Goal: Task Accomplishment & Management: Use online tool/utility

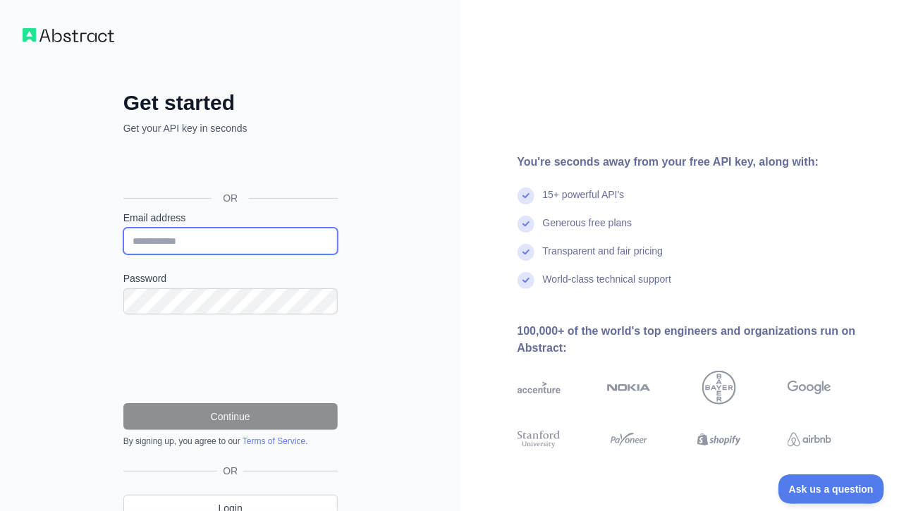
click at [186, 237] on input "Email address" at bounding box center [230, 241] width 214 height 27
type input "**********"
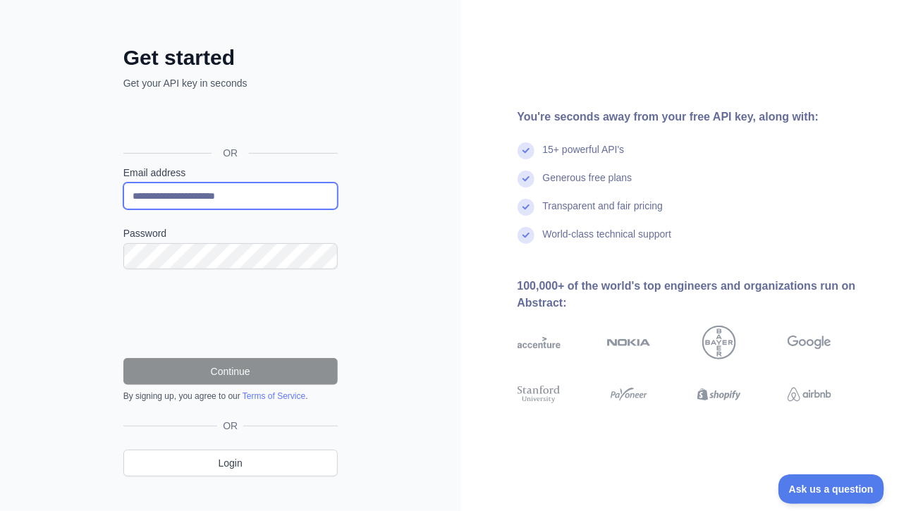
scroll to position [64, 0]
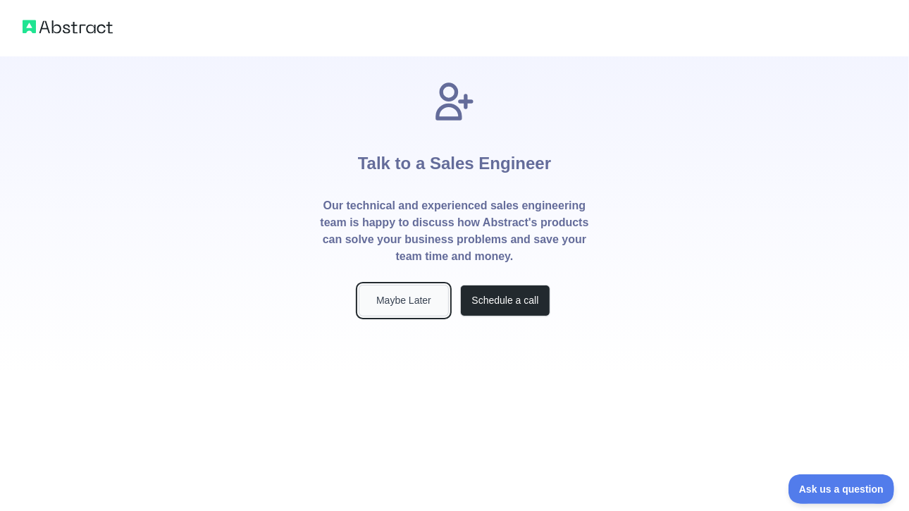
click at [421, 311] on button "Maybe Later" at bounding box center [404, 301] width 90 height 32
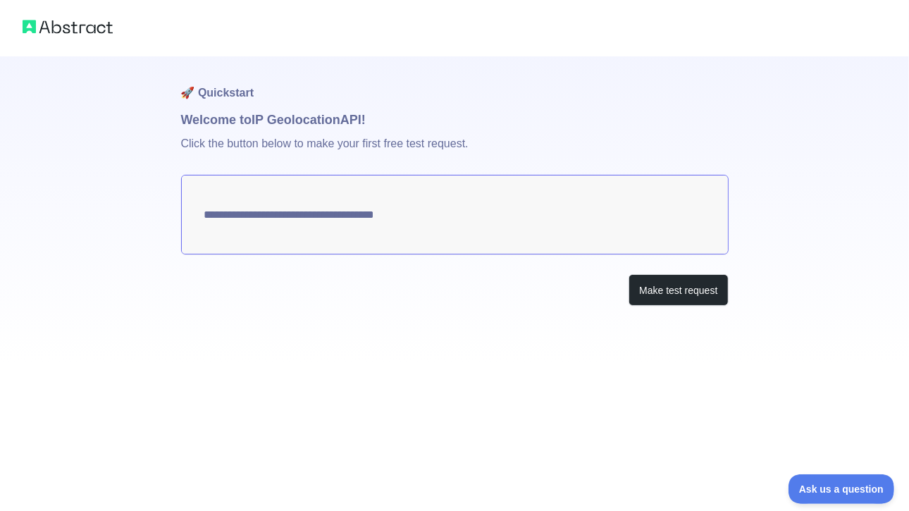
type textarea "**********"
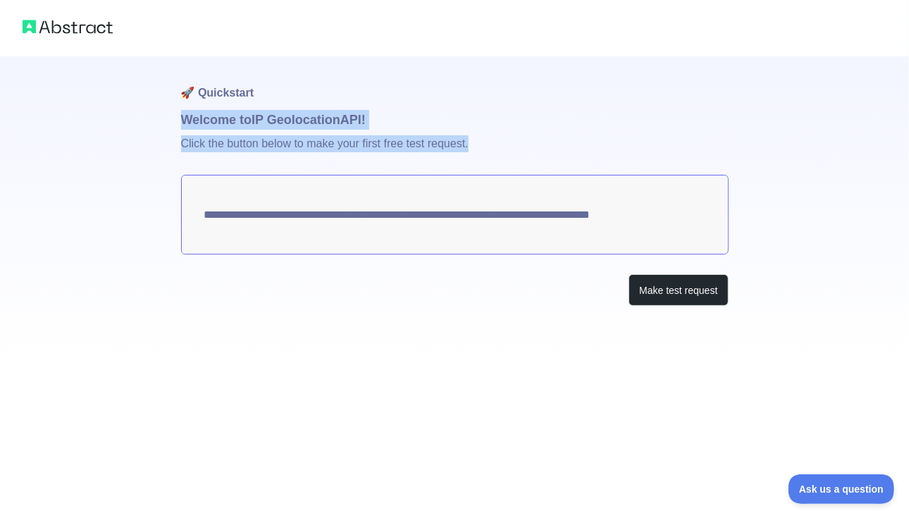
drag, startPoint x: 179, startPoint y: 117, endPoint x: 491, endPoint y: 139, distance: 312.3
click at [491, 139] on div "**********" at bounding box center [454, 181] width 909 height 362
click at [491, 139] on p "Click the button below to make your first free test request." at bounding box center [455, 152] width 548 height 45
click at [684, 297] on button "Make test request" at bounding box center [678, 290] width 99 height 32
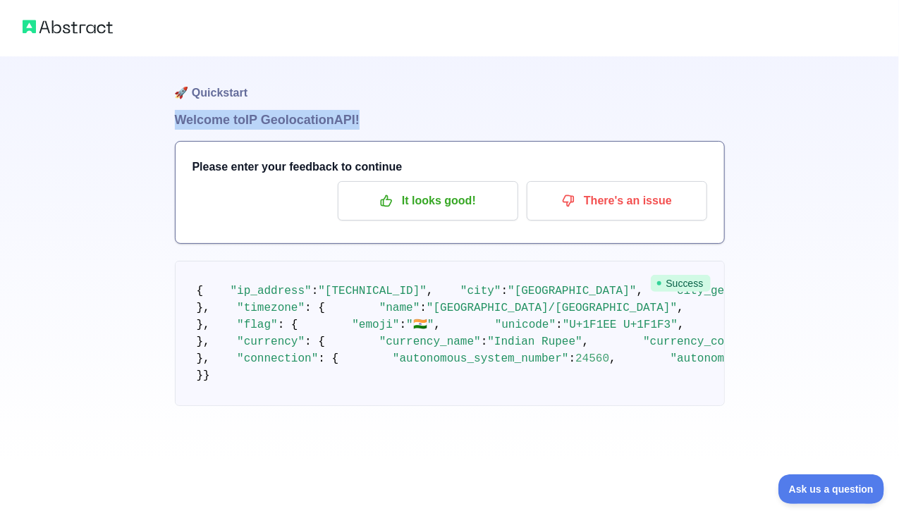
click at [76, 30] on img at bounding box center [68, 27] width 90 height 20
click at [285, 157] on div "Please enter your feedback to continue It looks good! There's an issue" at bounding box center [449, 192] width 548 height 101
click at [229, 97] on h1 "🚀 Quickstart" at bounding box center [450, 83] width 550 height 54
click at [702, 293] on pre "{ "ip_address" : "2401:4900:1c89:a3a0:449b:2bcd:7bb3:ab9c" , "city" : "New Delh…" at bounding box center [450, 333] width 550 height 145
click at [686, 272] on pre "{ "ip_address" : "2401:4900:1c89:a3a0:449b:2bcd:7bb3:ab9c" , "city" : "New Delh…" at bounding box center [450, 333] width 550 height 145
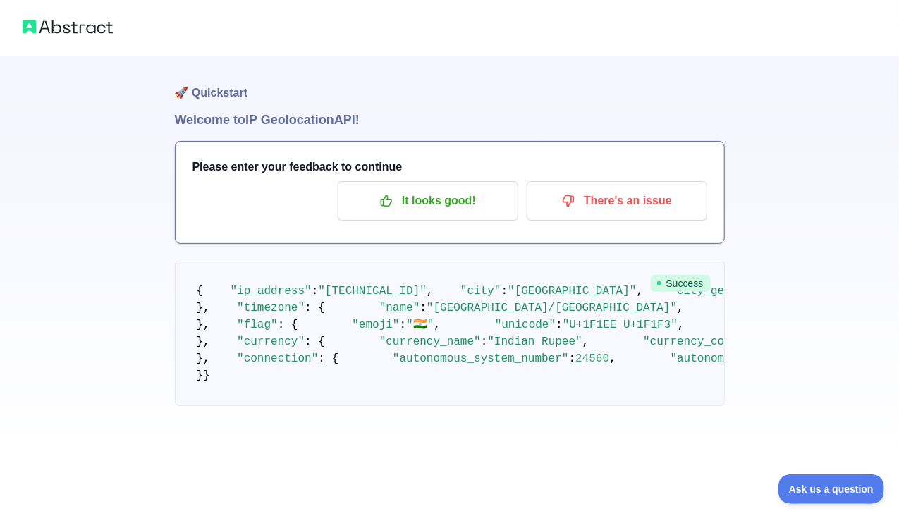
click at [84, 29] on img at bounding box center [68, 27] width 90 height 20
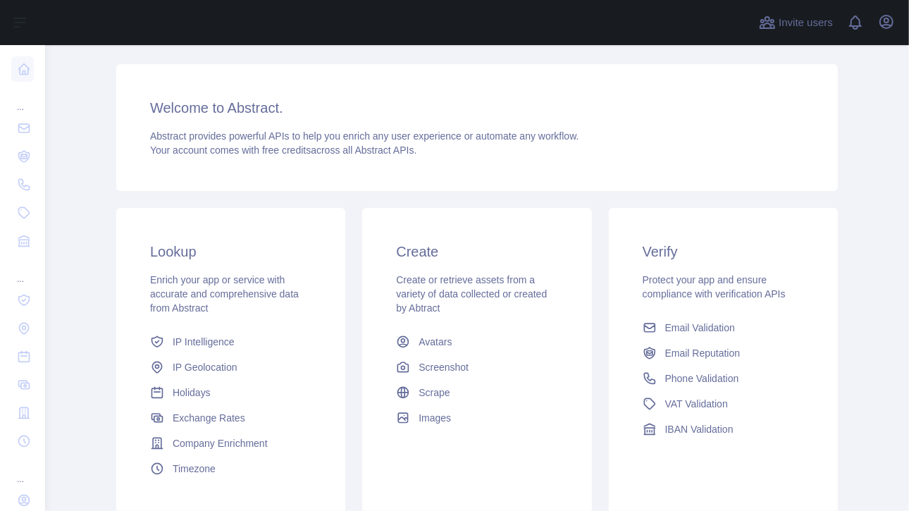
scroll to position [141, 0]
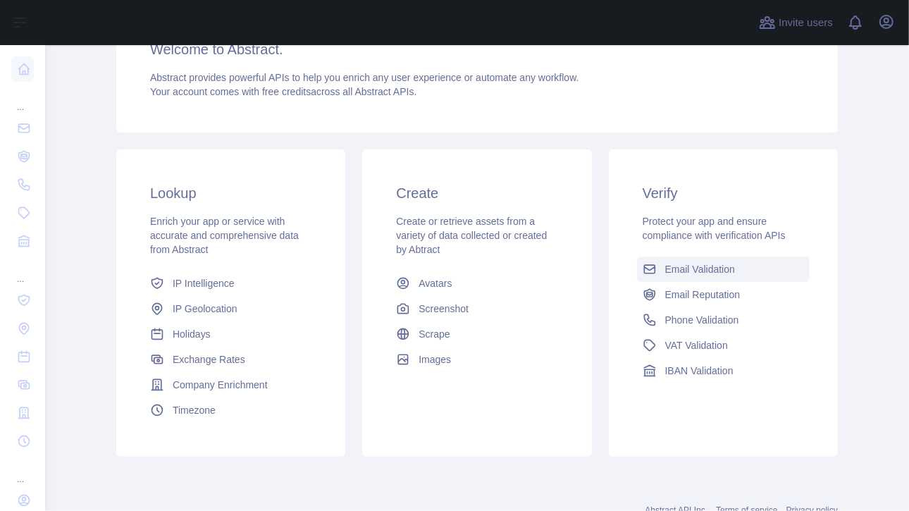
click at [674, 266] on span "Email Validation" at bounding box center [700, 269] width 70 height 14
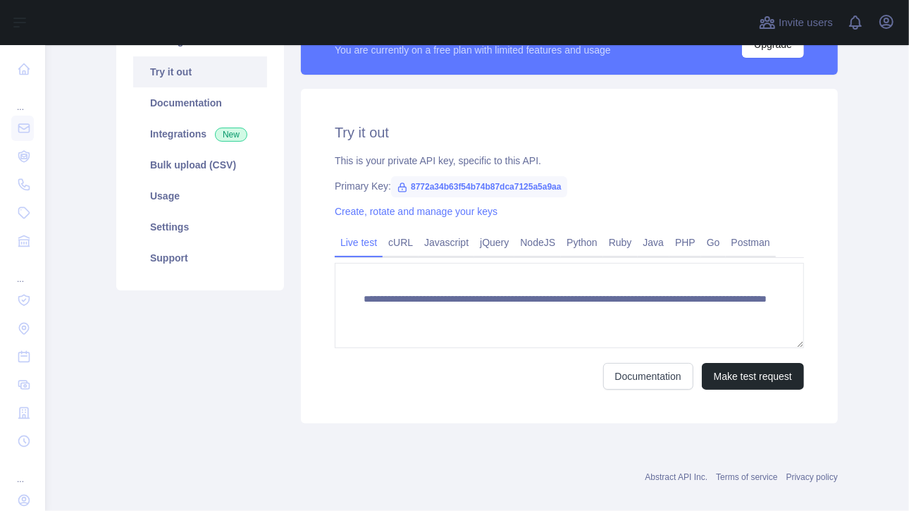
click at [173, 76] on link "Try it out" at bounding box center [200, 71] width 134 height 31
drag, startPoint x: 352, startPoint y: 159, endPoint x: 579, endPoint y: 159, distance: 226.2
click at [579, 159] on div "**********" at bounding box center [569, 256] width 537 height 335
click at [481, 161] on div "This is your private API key, specific to this API." at bounding box center [569, 161] width 469 height 14
drag, startPoint x: 446, startPoint y: 160, endPoint x: 581, endPoint y: 157, distance: 135.3
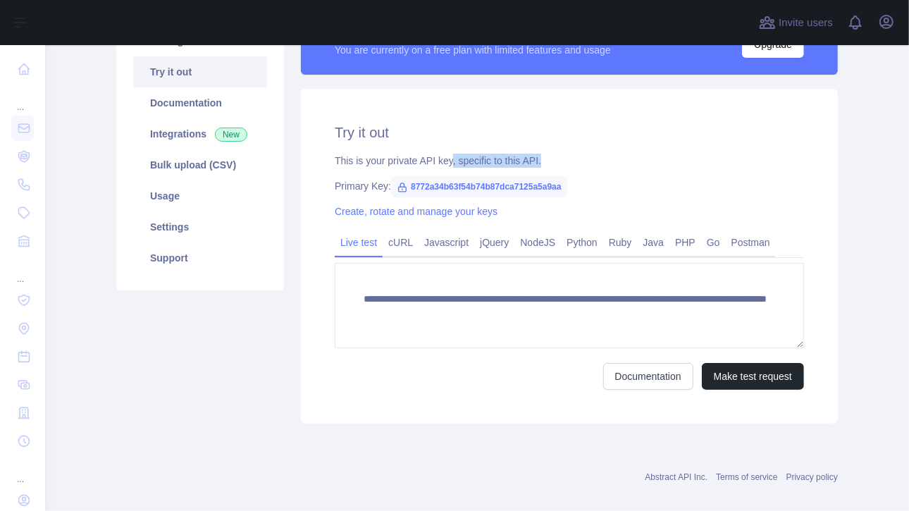
click at [581, 157] on div "This is your private API key, specific to this API." at bounding box center [569, 161] width 469 height 14
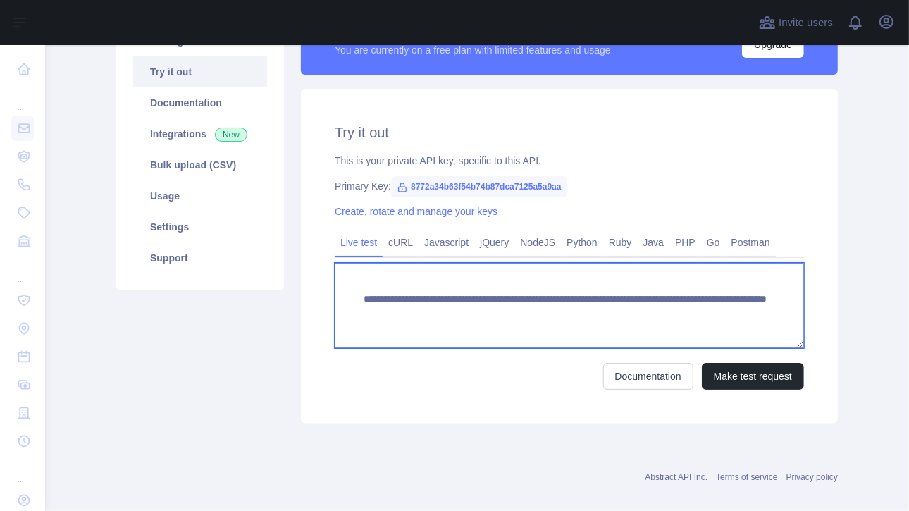
drag, startPoint x: 601, startPoint y: 314, endPoint x: 736, endPoint y: 312, distance: 134.6
click at [736, 312] on textarea "**********" at bounding box center [569, 305] width 469 height 85
paste textarea
type textarea "**********"
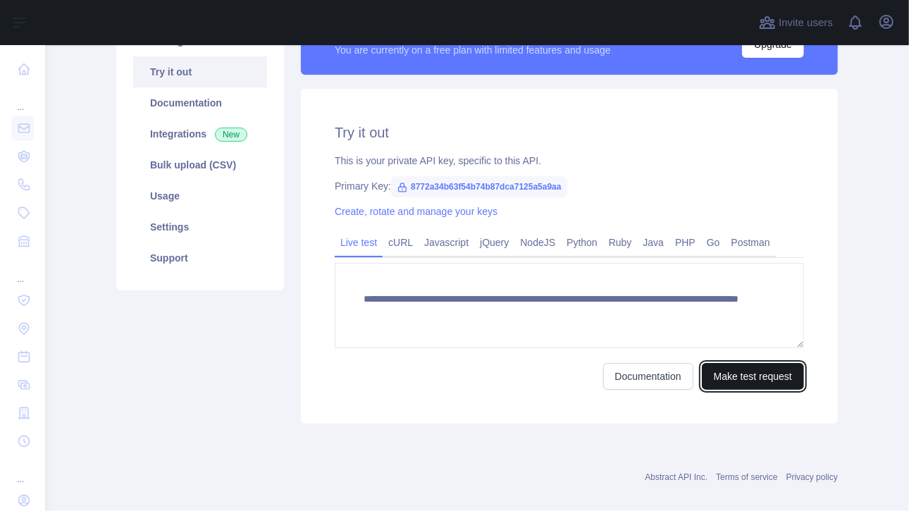
click at [752, 377] on button "Make test request" at bounding box center [753, 376] width 102 height 27
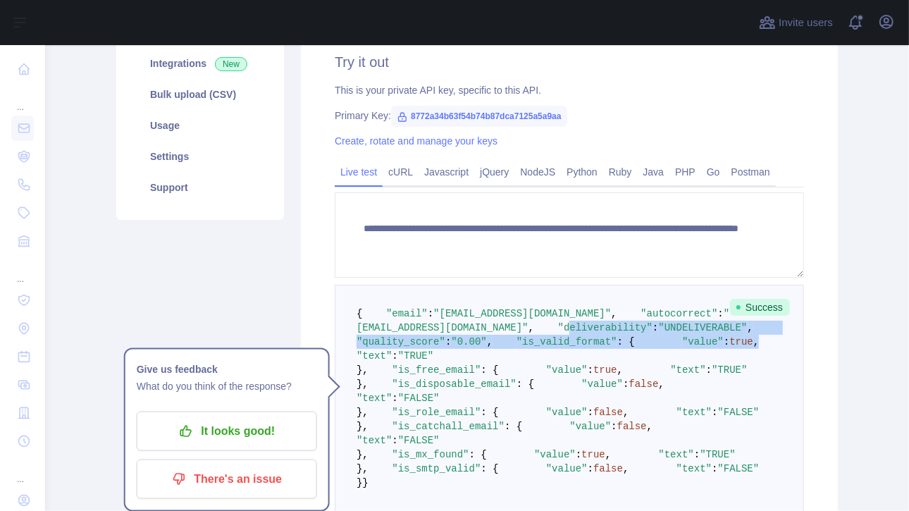
scroll to position [0, 0]
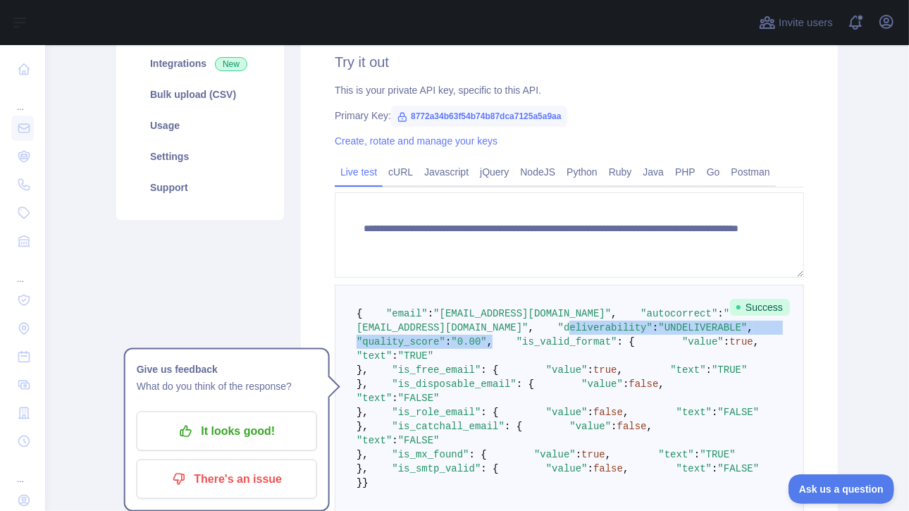
drag, startPoint x: 383, startPoint y: 352, endPoint x: 563, endPoint y: 364, distance: 180.2
click at [563, 364] on pre "{ "email" : "[EMAIL_ADDRESS][DOMAIN_NAME]" , "autocorrect" : "[EMAIL_ADDRESS][D…" at bounding box center [569, 398] width 469 height 227
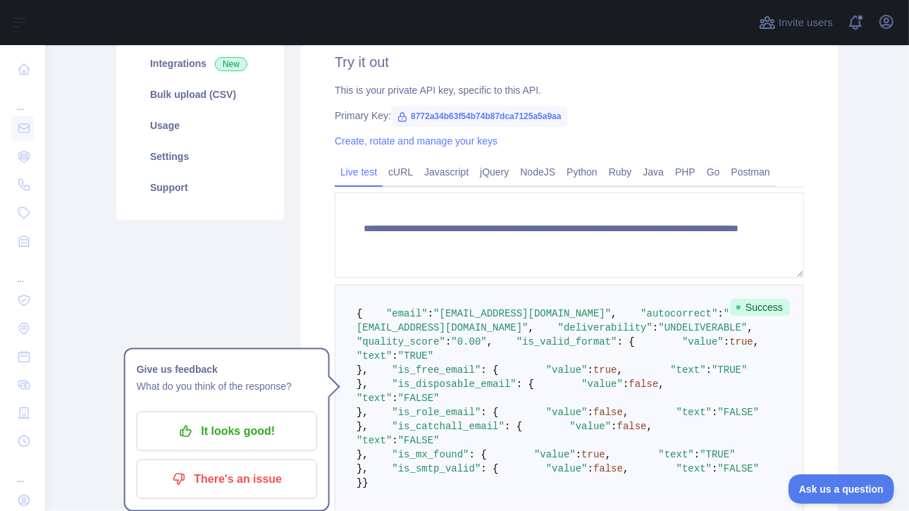
click at [553, 409] on pre "{ "email" : "[EMAIL_ADDRESS][DOMAIN_NAME]" , "autocorrect" : "[EMAIL_ADDRESS][D…" at bounding box center [569, 398] width 469 height 227
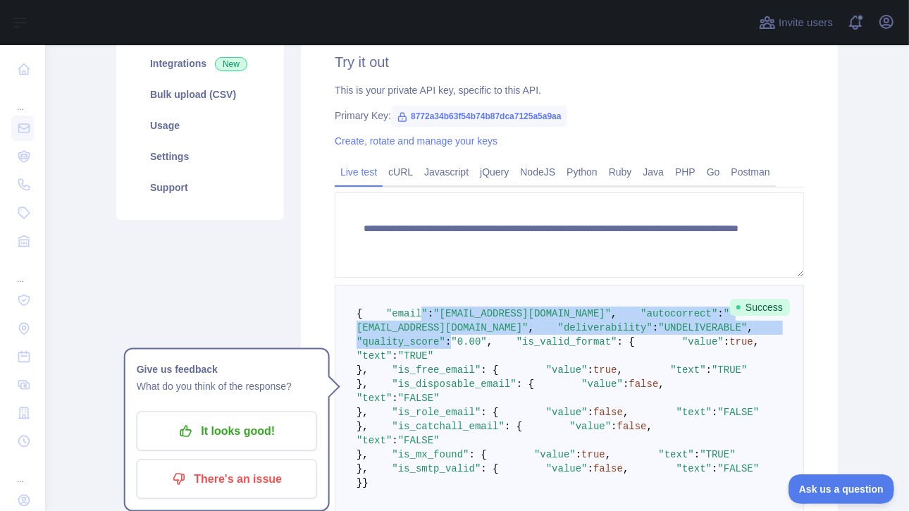
drag, startPoint x: 407, startPoint y: 323, endPoint x: 459, endPoint y: 368, distance: 68.5
click at [459, 368] on code "{ "email" : "[EMAIL_ADDRESS][DOMAIN_NAME]" , "autocorrect" : "[EMAIL_ADDRESS][D…" at bounding box center [582, 398] width 450 height 180
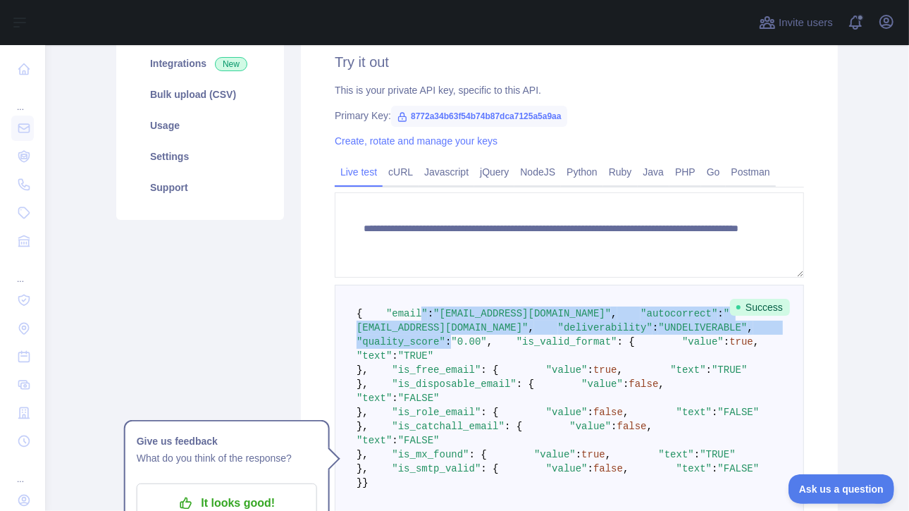
scroll to position [423, 0]
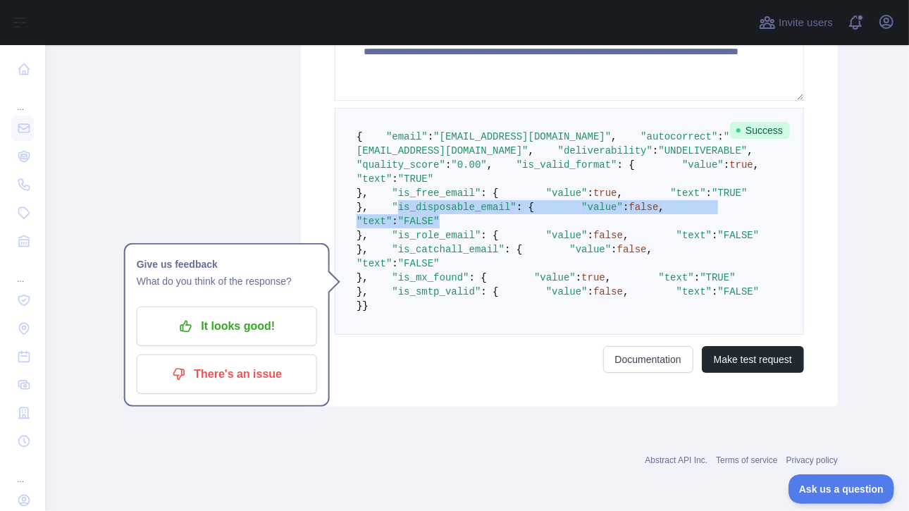
drag, startPoint x: 381, startPoint y: 283, endPoint x: 509, endPoint y: 314, distance: 131.8
click at [509, 314] on pre "{ "email" : "[EMAIL_ADDRESS][DOMAIN_NAME]" , "autocorrect" : "[EMAIL_ADDRESS][D…" at bounding box center [569, 221] width 469 height 227
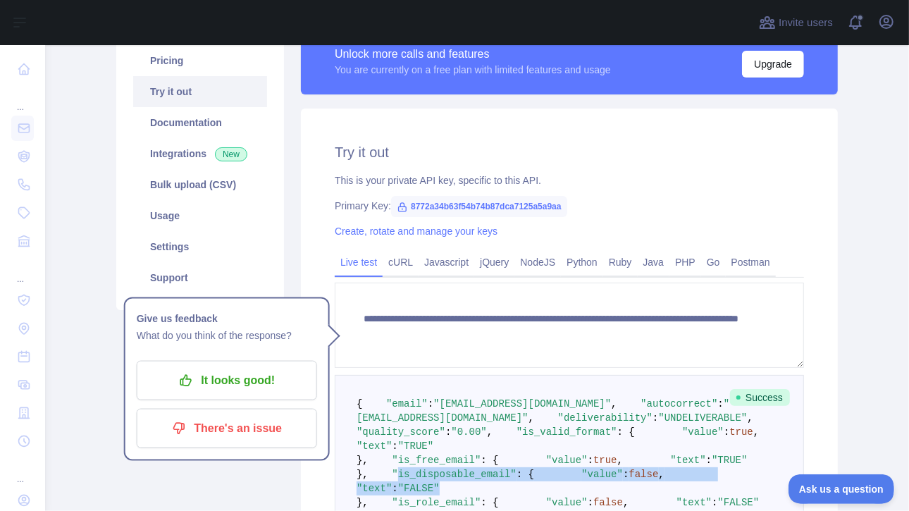
scroll to position [70, 0]
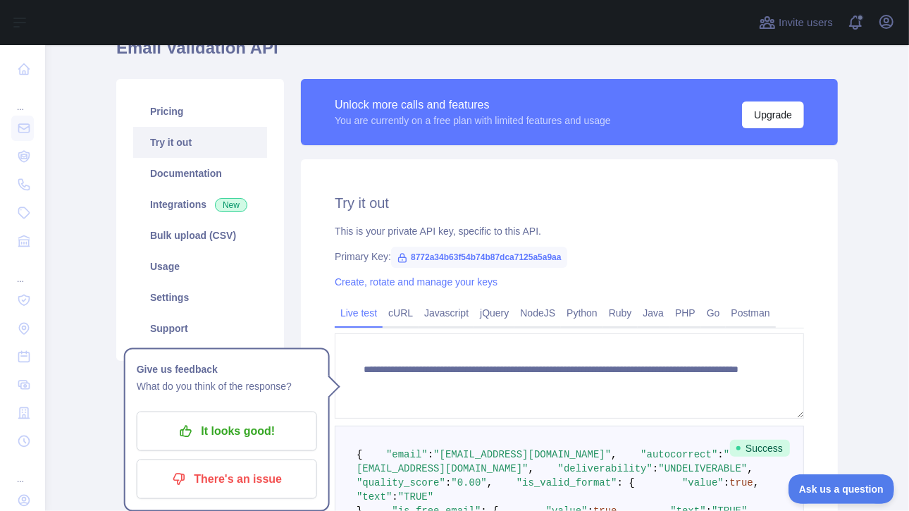
click at [306, 205] on div "**********" at bounding box center [569, 441] width 537 height 565
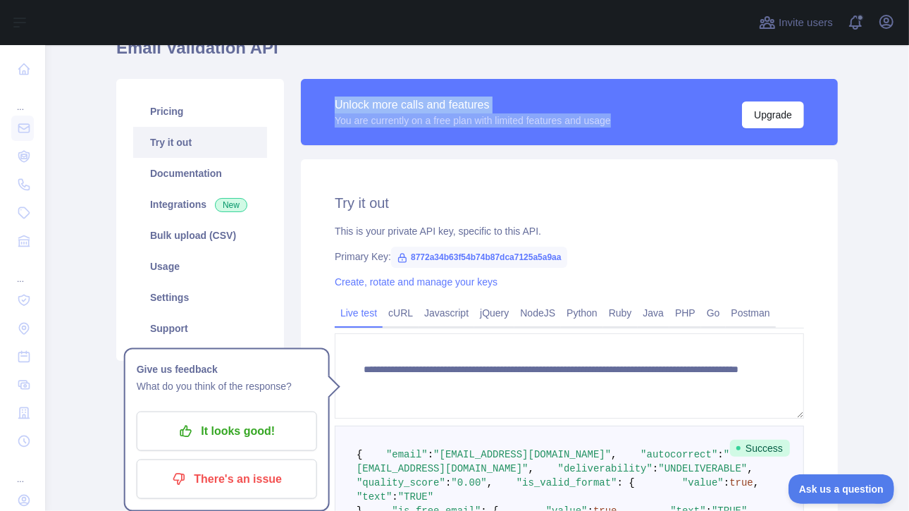
drag, startPoint x: 328, startPoint y: 105, endPoint x: 630, endPoint y: 118, distance: 301.9
click at [630, 118] on div "Unlock more calls and features You are currently on a free plan with limited fe…" at bounding box center [569, 112] width 537 height 66
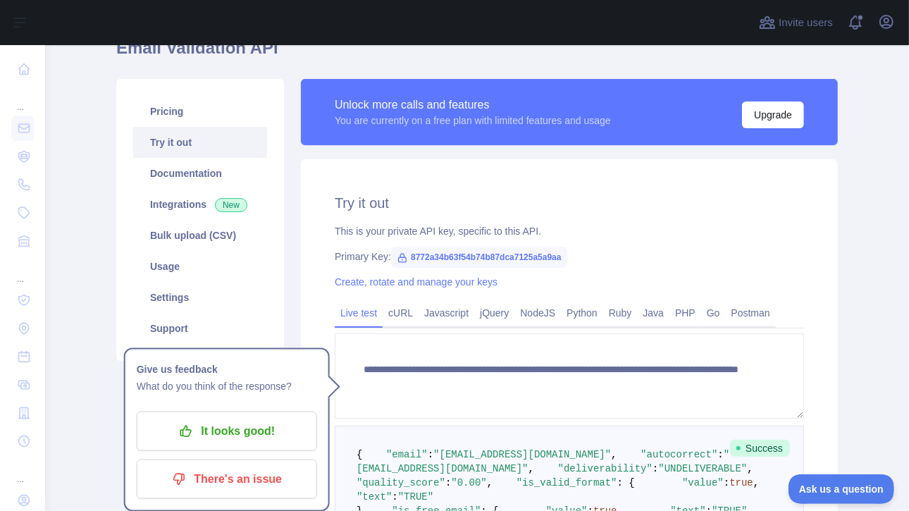
click at [75, 288] on main "**********" at bounding box center [477, 278] width 864 height 466
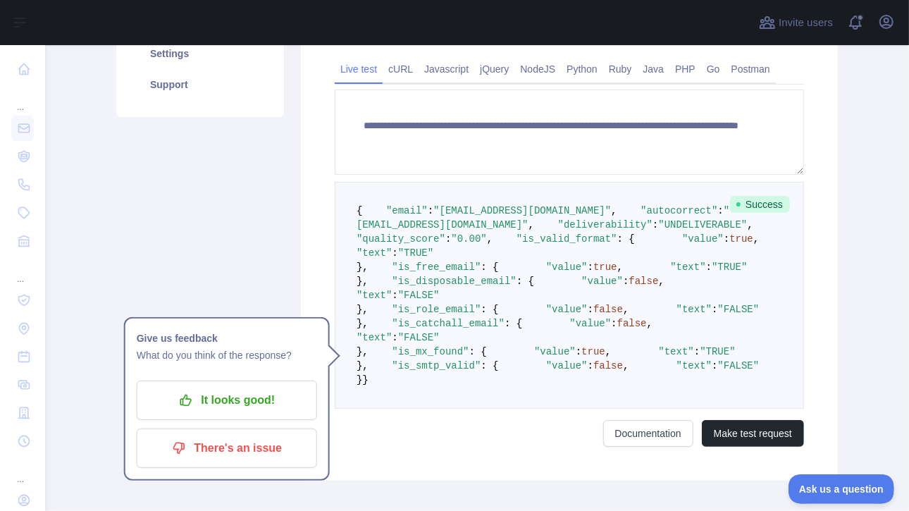
scroll to position [352, 0]
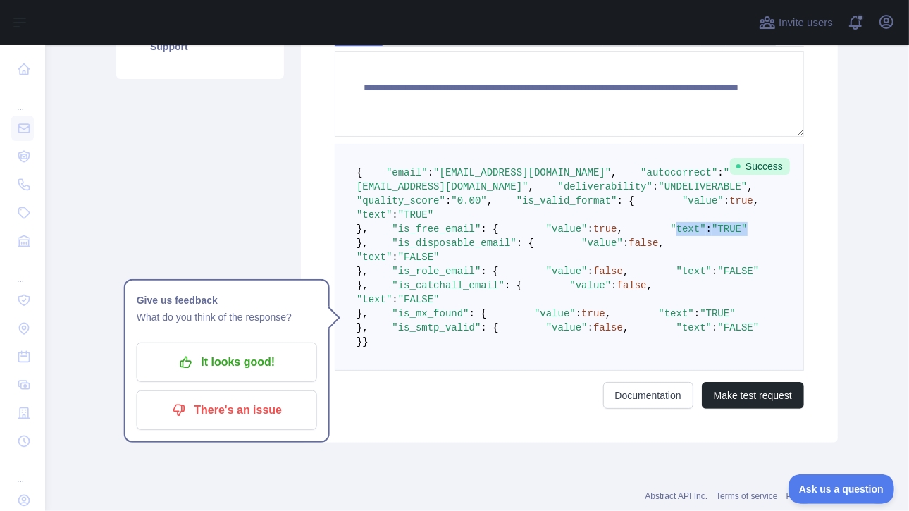
drag, startPoint x: 400, startPoint y: 325, endPoint x: 531, endPoint y: 333, distance: 130.6
click at [531, 333] on pre "{ "email" : "[EMAIL_ADDRESS][DOMAIN_NAME]" , "autocorrect" : "[EMAIL_ADDRESS][D…" at bounding box center [569, 257] width 469 height 227
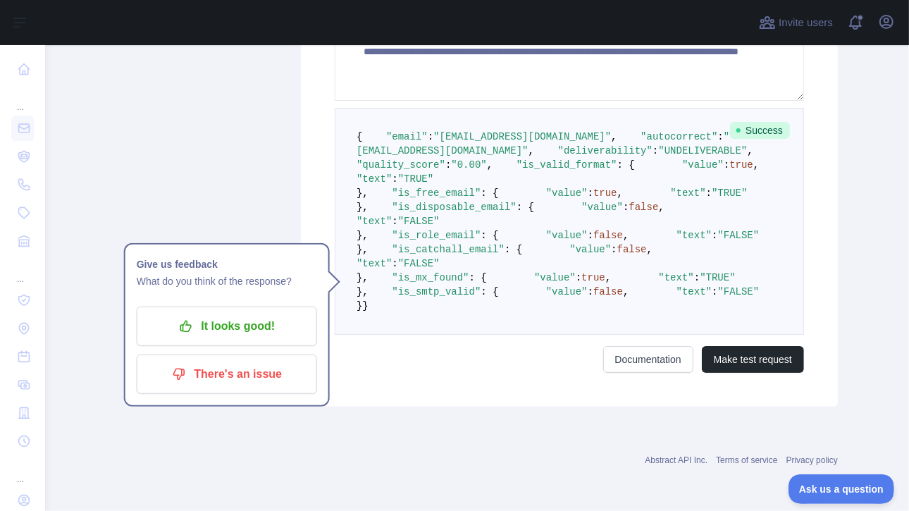
scroll to position [493, 0]
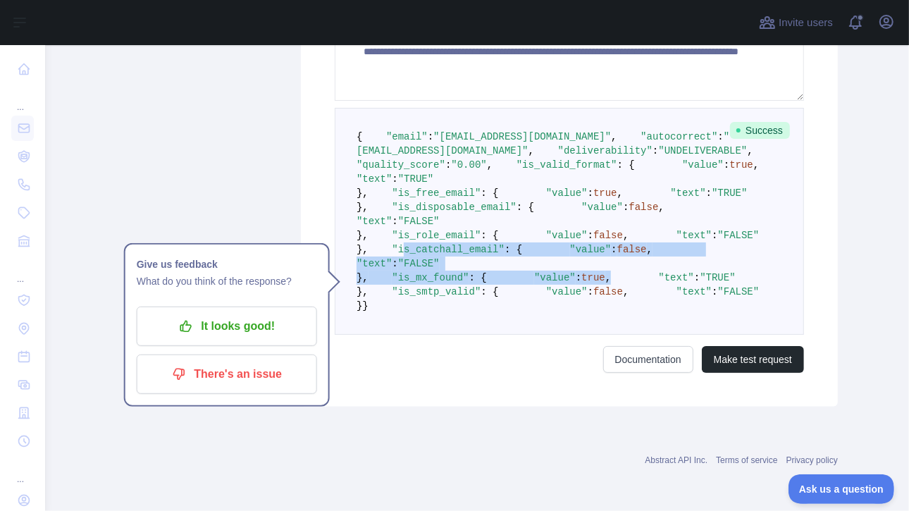
drag, startPoint x: 382, startPoint y: 328, endPoint x: 481, endPoint y: 405, distance: 125.6
click at [481, 335] on pre "{ "email" : "[EMAIL_ADDRESS][DOMAIN_NAME]" , "autocorrect" : "[EMAIL_ADDRESS][D…" at bounding box center [569, 221] width 469 height 227
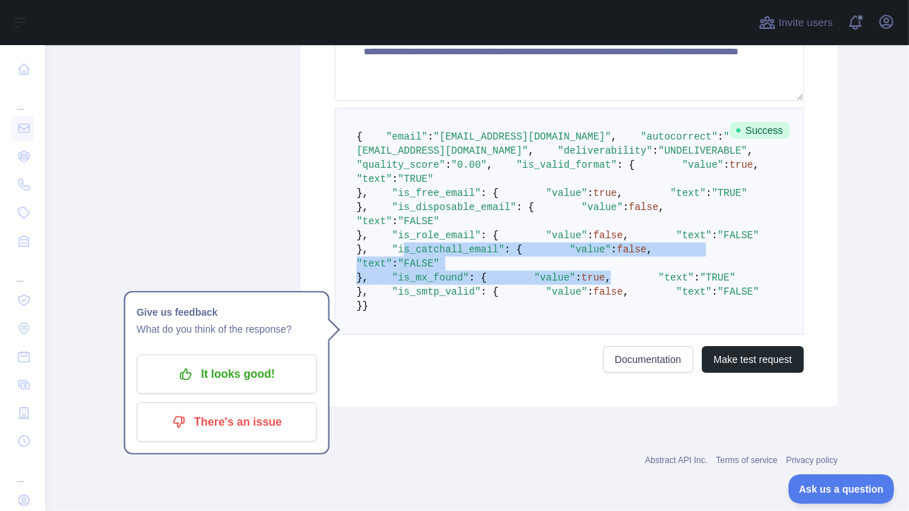
scroll to position [634, 0]
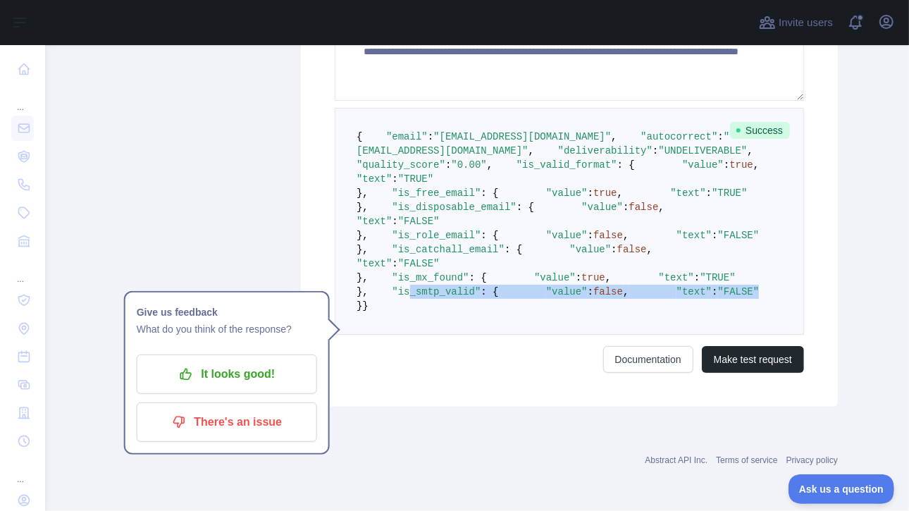
drag, startPoint x: 389, startPoint y: 293, endPoint x: 510, endPoint y: 323, distance: 124.9
click at [510, 323] on pre "{ "email" : "[EMAIL_ADDRESS][DOMAIN_NAME]" , "autocorrect" : "[EMAIL_ADDRESS][D…" at bounding box center [569, 221] width 469 height 227
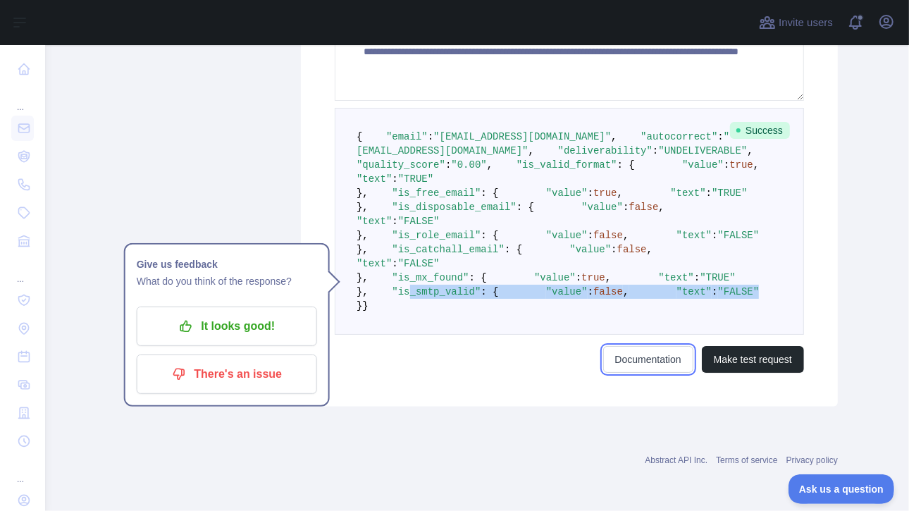
scroll to position [0, 0]
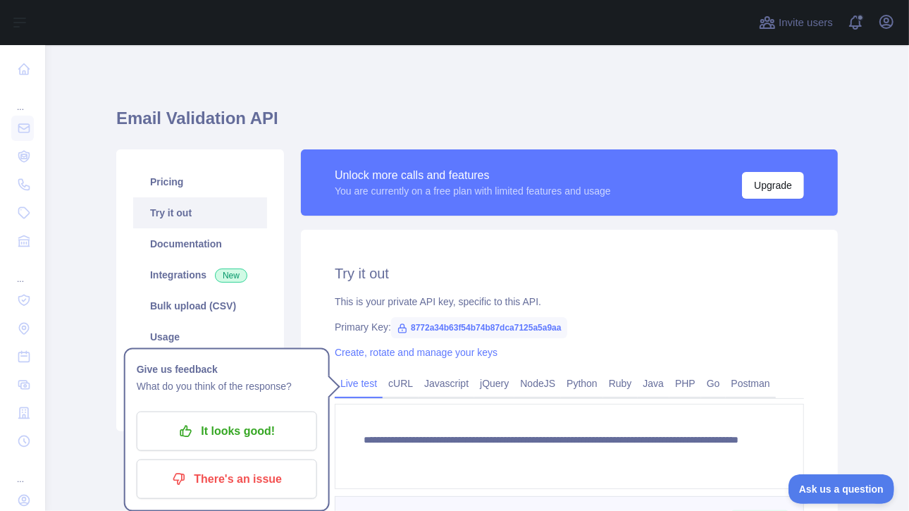
click at [283, 240] on div "Pricing Try it out Documentation Integrations New Bulk upload (CSV) Usage Setti…" at bounding box center [200, 472] width 185 height 646
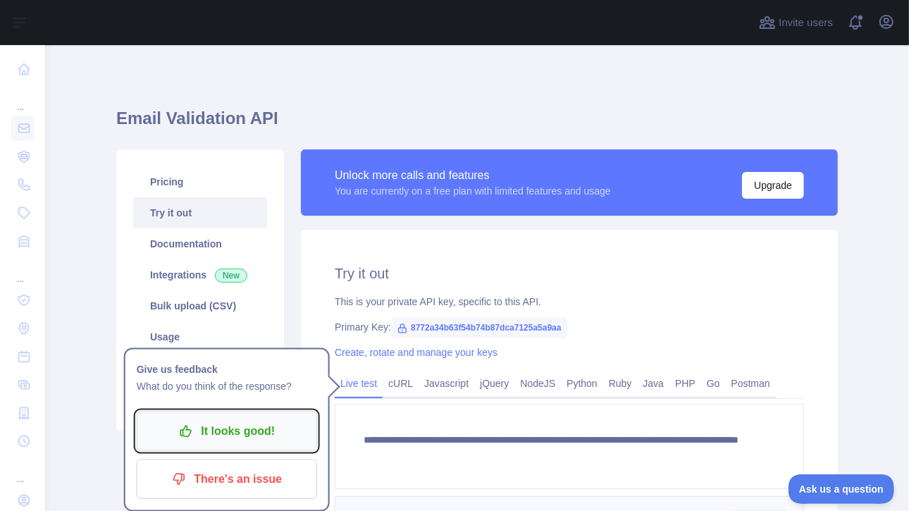
click at [276, 433] on p "It looks good!" at bounding box center [226, 431] width 159 height 24
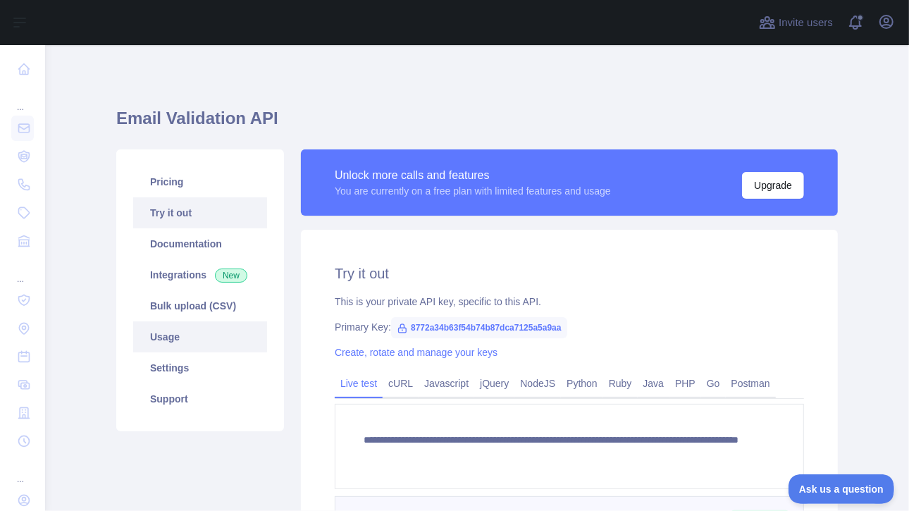
click at [154, 340] on link "Usage" at bounding box center [200, 336] width 134 height 31
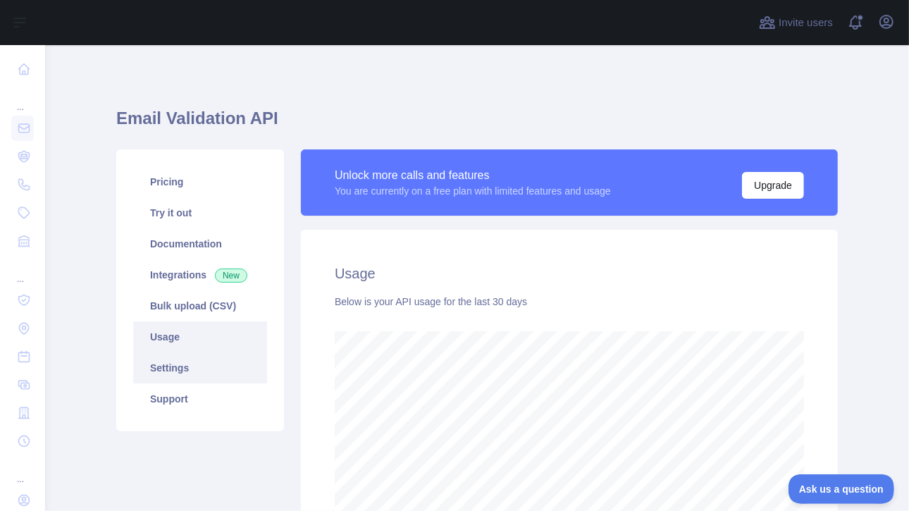
scroll to position [466, 853]
click at [153, 368] on link "Settings" at bounding box center [200, 367] width 134 height 31
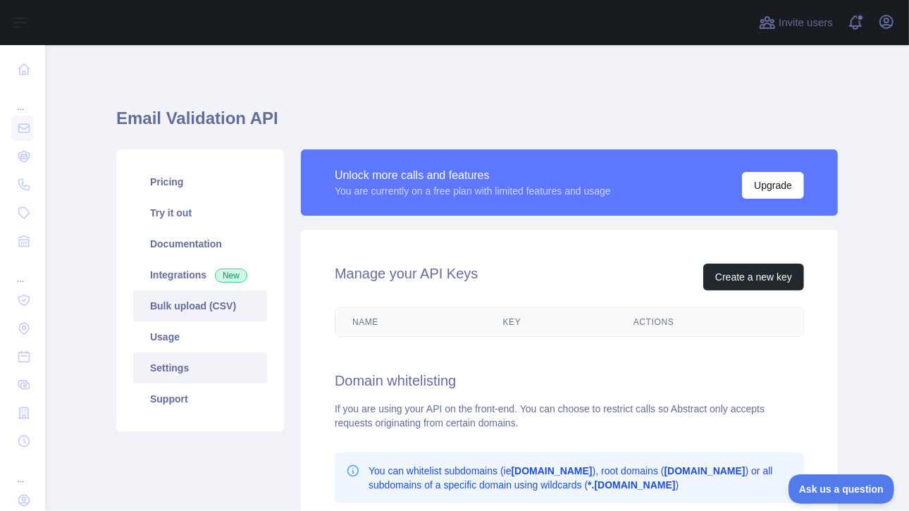
click at [171, 301] on link "Bulk upload (CSV)" at bounding box center [200, 305] width 134 height 31
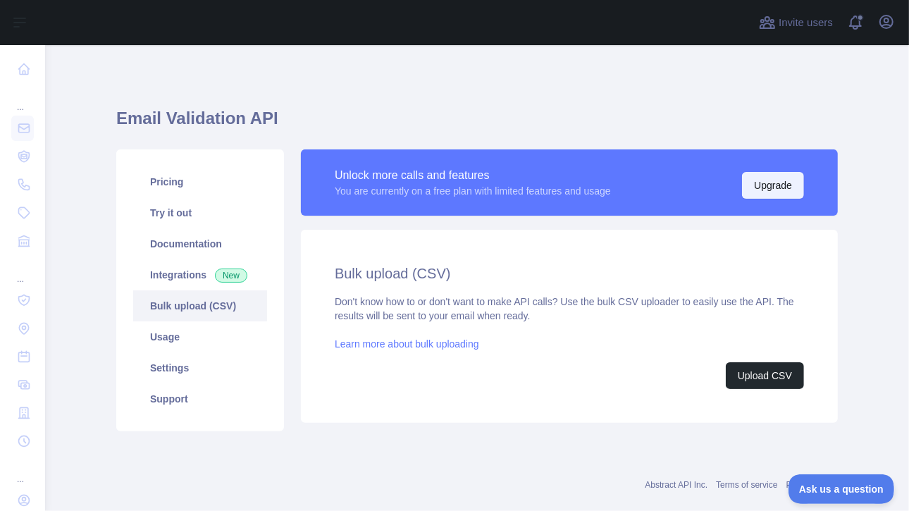
click at [751, 190] on button "Upgrade" at bounding box center [773, 185] width 62 height 27
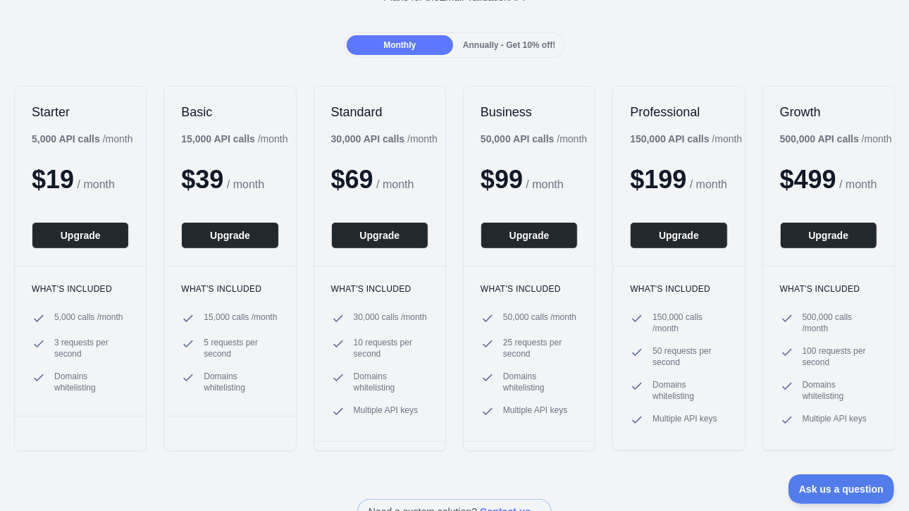
scroll to position [141, 0]
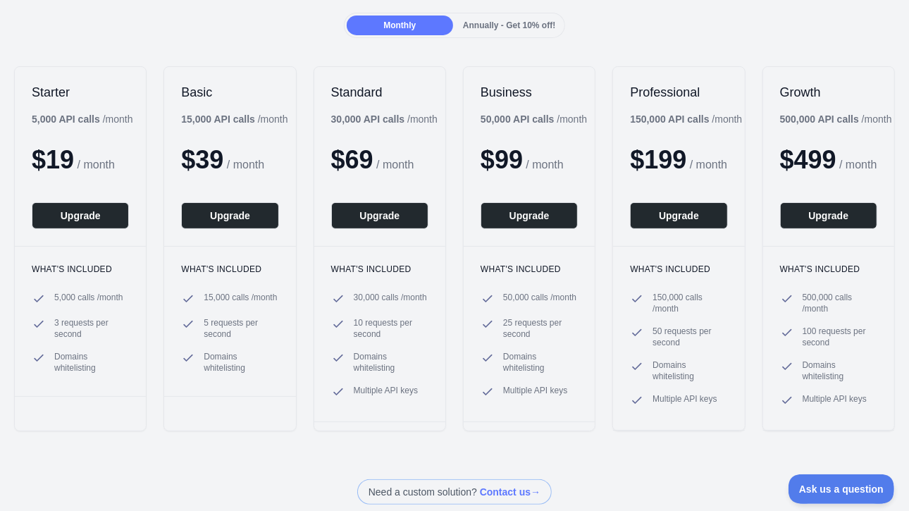
click at [300, 152] on div "Starter 5,000 API calls / month $ 19 / month Upgrade What's included 5,000 call…" at bounding box center [454, 248] width 909 height 393
drag, startPoint x: 323, startPoint y: 114, endPoint x: 404, endPoint y: 111, distance: 81.1
click at [404, 111] on div "Standard 30,000 API calls / month $ 69 / month Upgrade" at bounding box center [379, 156] width 131 height 179
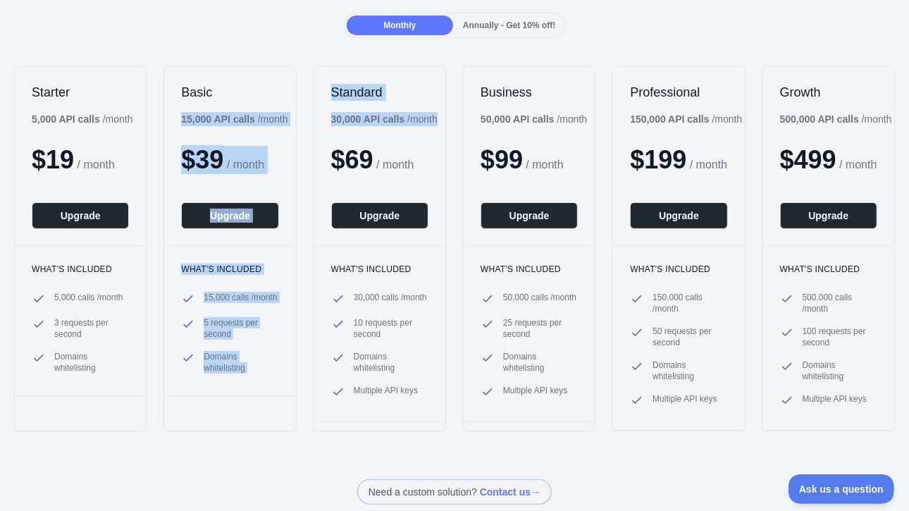
drag, startPoint x: 179, startPoint y: 115, endPoint x: 326, endPoint y: 113, distance: 147.3
click at [326, 113] on div "Starter 5,000 API calls / month $ 19 / month Upgrade What's included 5,000 call…" at bounding box center [454, 248] width 909 height 393
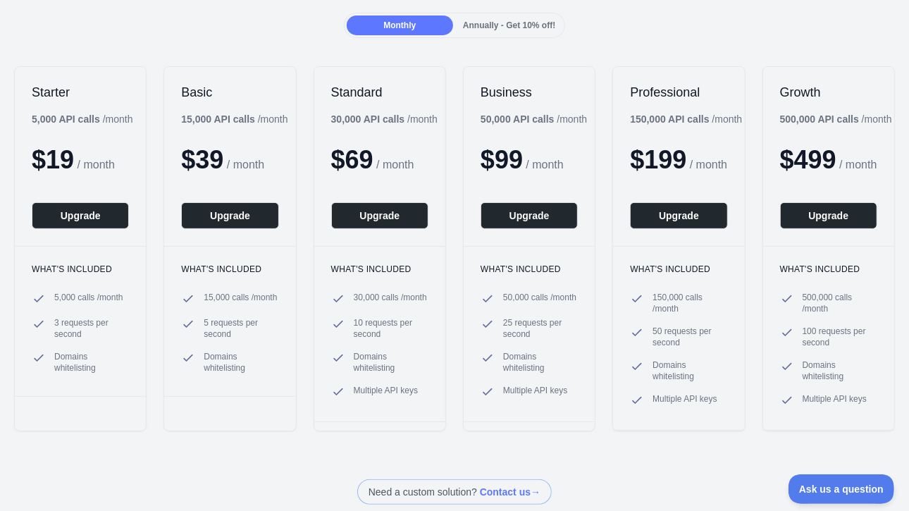
click at [368, 176] on div "Standard 30,000 API calls / month $ 69 / month Upgrade" at bounding box center [379, 156] width 131 height 179
drag, startPoint x: 350, startPoint y: 294, endPoint x: 419, endPoint y: 396, distance: 123.3
click at [419, 396] on ul "30,000 calls / month 10 requests per second Domains whitelisting Multiple API k…" at bounding box center [379, 345] width 97 height 107
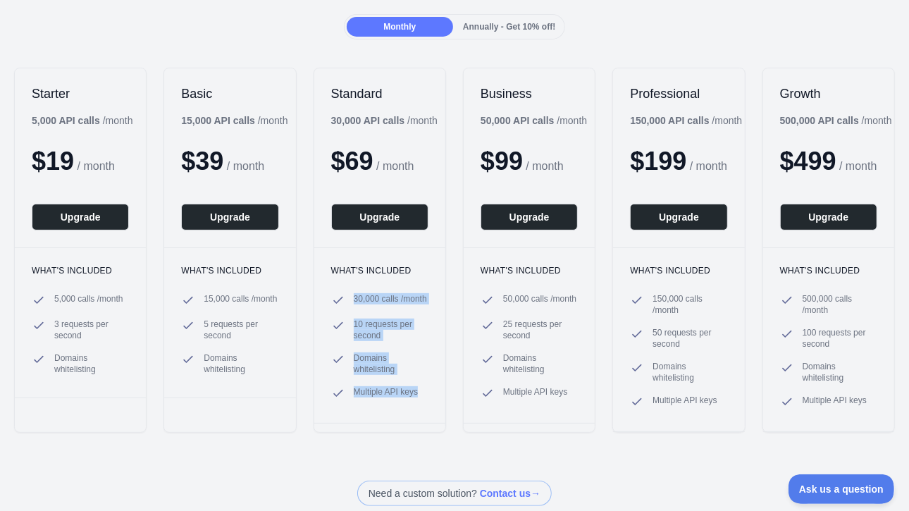
scroll to position [211, 0]
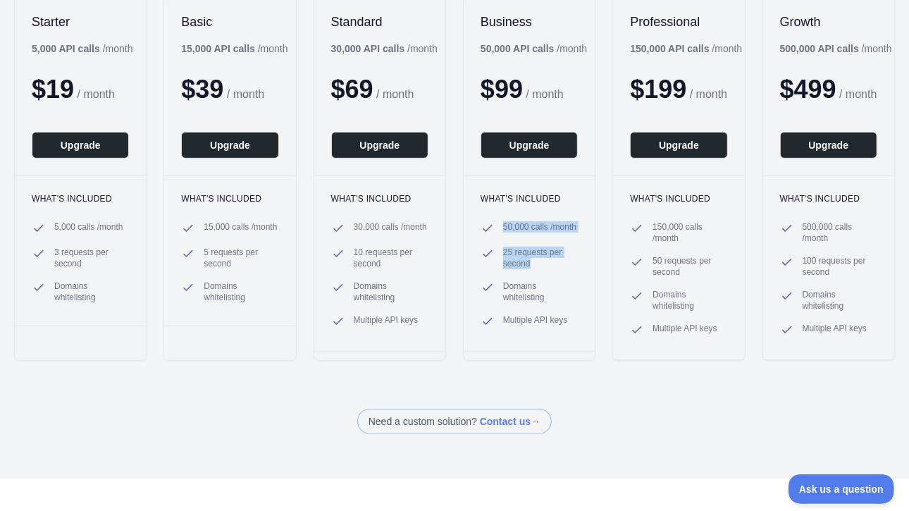
drag, startPoint x: 498, startPoint y: 225, endPoint x: 528, endPoint y: 270, distance: 53.9
click at [528, 270] on ul "50,000 calls / month 25 requests per second Domains whitelisting Multiple API k…" at bounding box center [529, 274] width 97 height 107
click at [512, 300] on span "Domains whitelisting" at bounding box center [540, 291] width 75 height 23
drag, startPoint x: 498, startPoint y: 295, endPoint x: 566, endPoint y: 328, distance: 75.7
click at [566, 328] on ul "50,000 calls / month 25 requests per second Domains whitelisting Multiple API k…" at bounding box center [529, 274] width 97 height 107
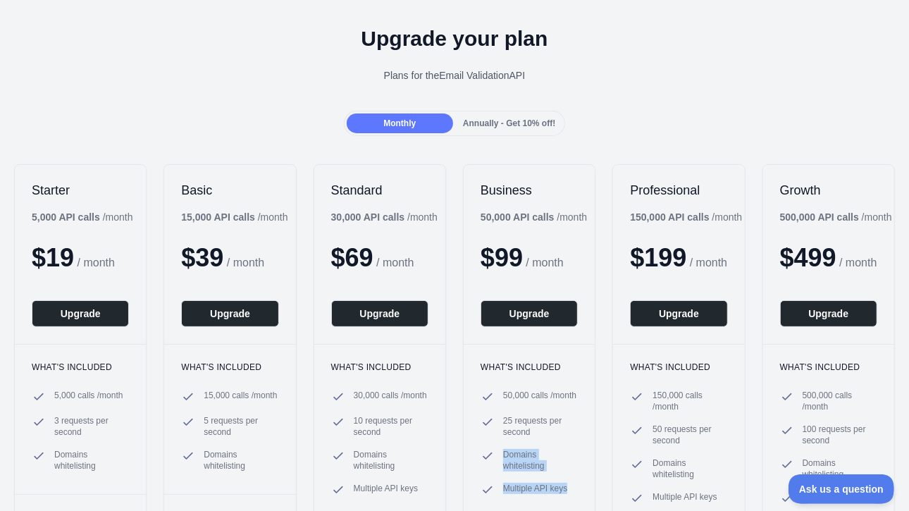
scroll to position [0, 0]
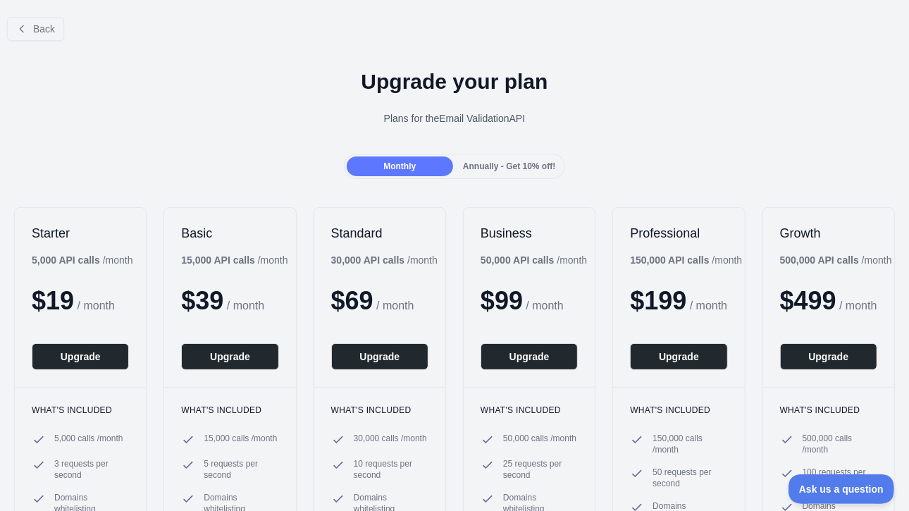
click at [511, 169] on span "Annually - Get 10% off!" at bounding box center [509, 166] width 92 height 10
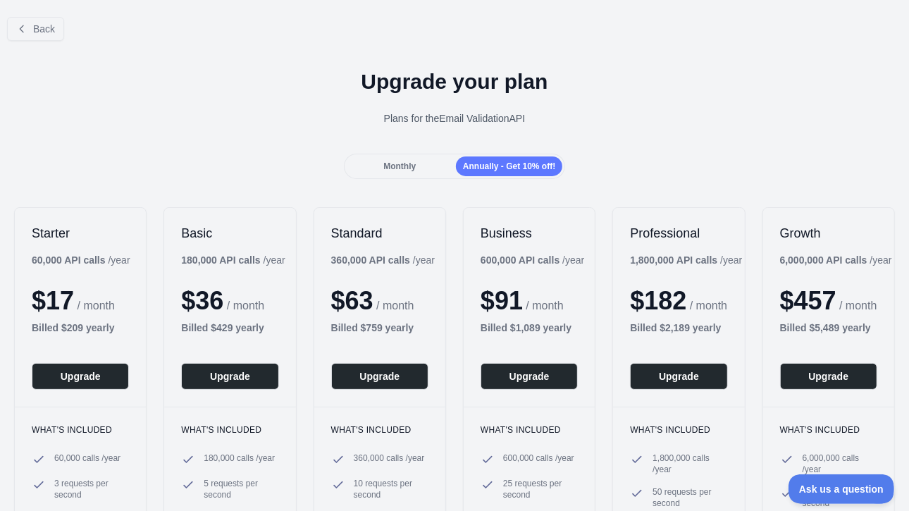
click at [415, 165] on div "Monthly" at bounding box center [400, 166] width 106 height 20
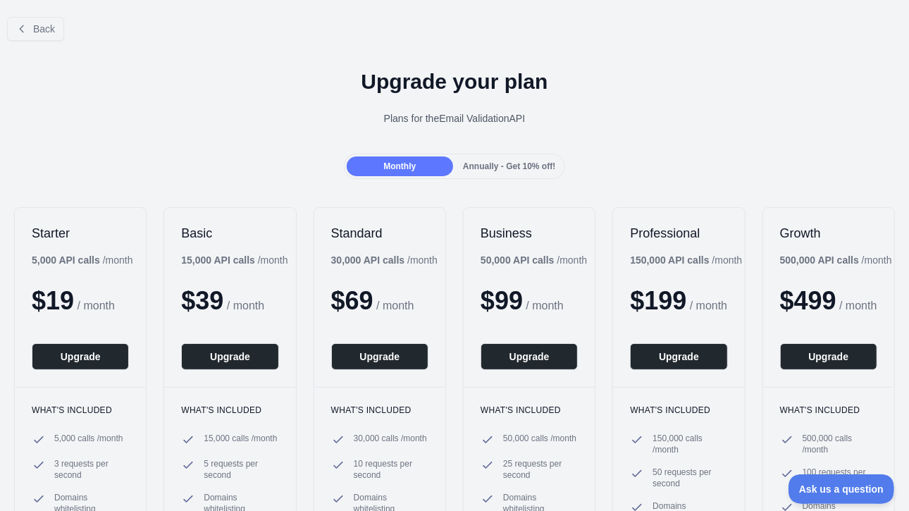
click at [500, 156] on div "Annually - Get 10% off!" at bounding box center [509, 166] width 106 height 20
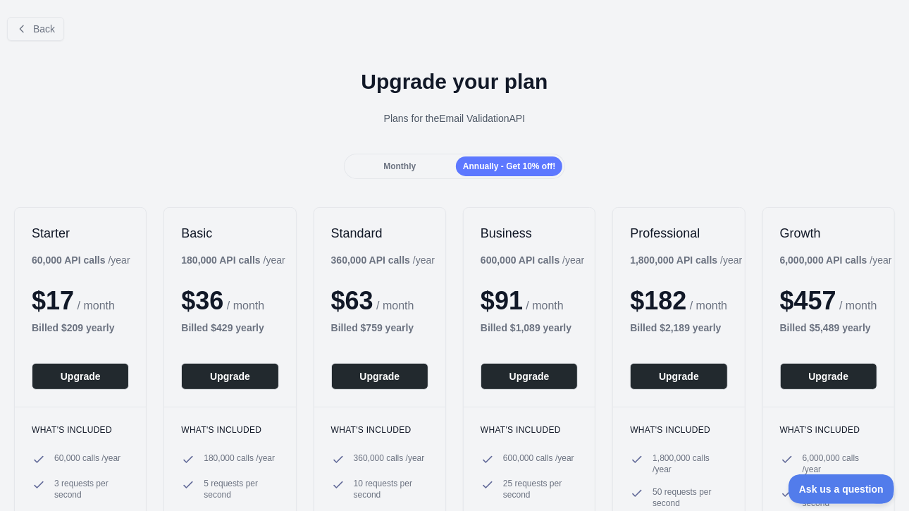
click at [403, 157] on div "Monthly" at bounding box center [400, 166] width 106 height 20
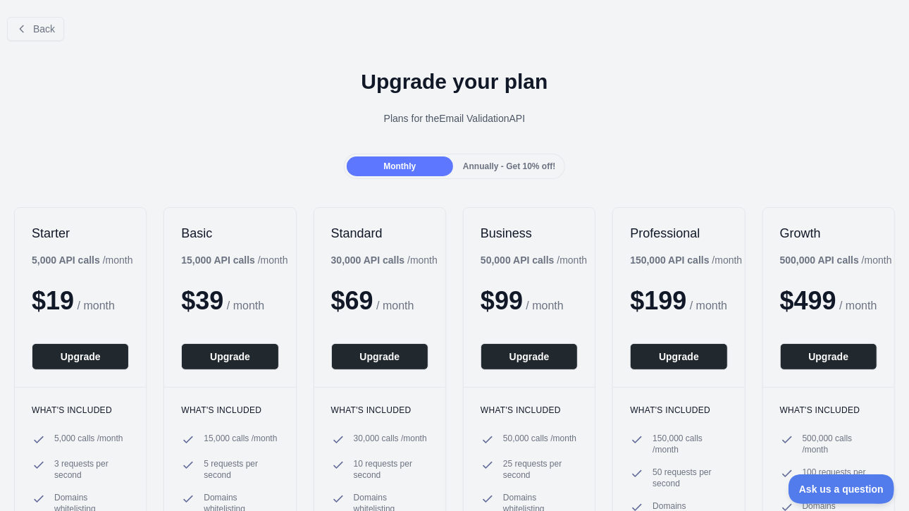
click at [531, 161] on span "Annually - Get 10% off!" at bounding box center [509, 166] width 92 height 10
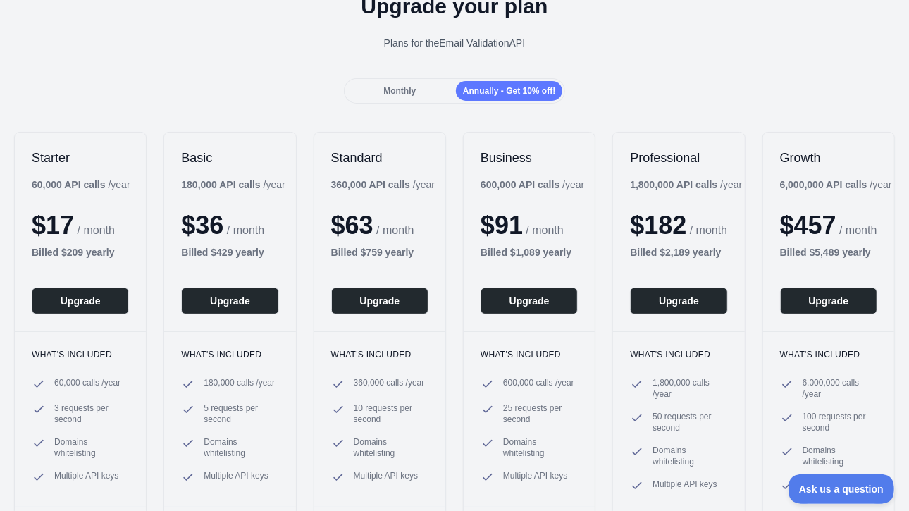
scroll to position [141, 0]
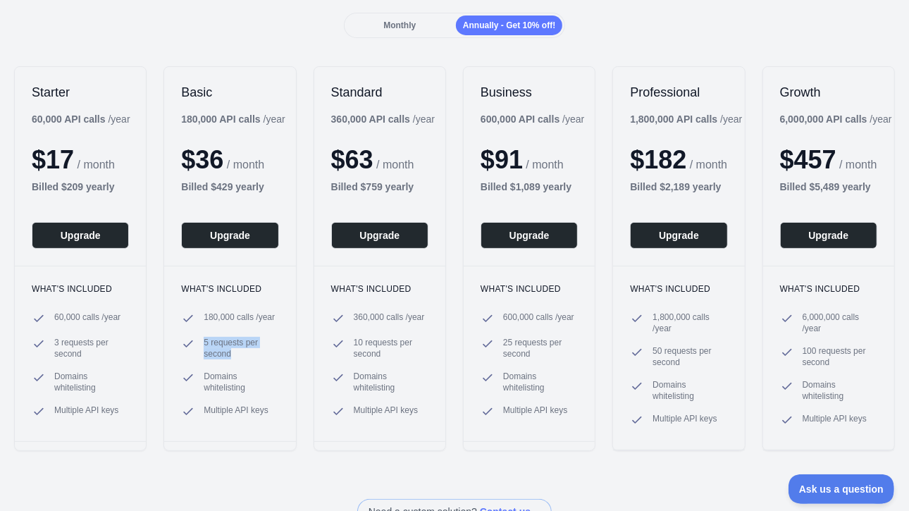
drag, startPoint x: 198, startPoint y: 338, endPoint x: 271, endPoint y: 356, distance: 75.5
click at [271, 356] on li "5 requests per second" at bounding box center [229, 348] width 97 height 23
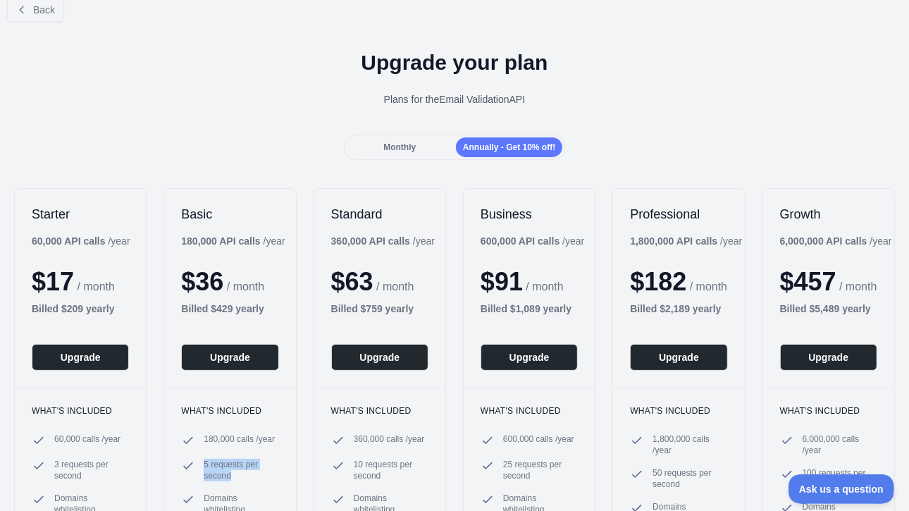
scroll to position [0, 0]
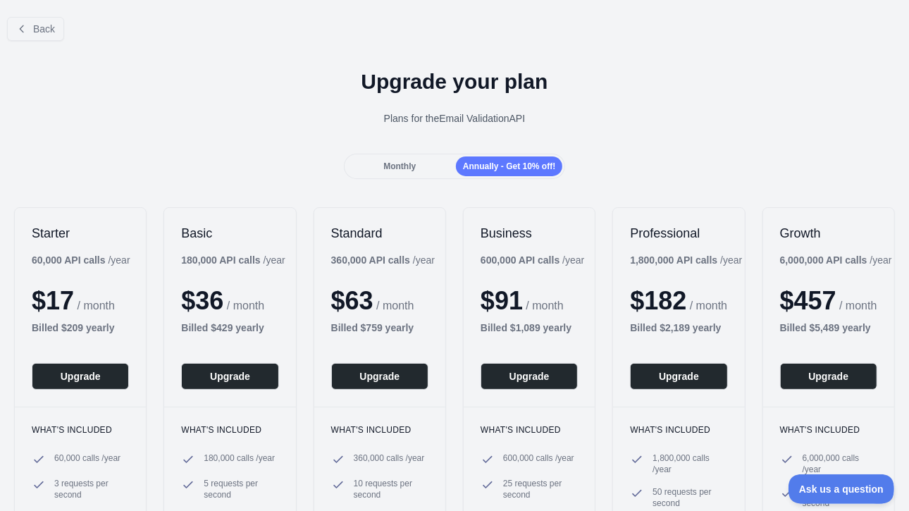
click at [401, 173] on div "Monthly" at bounding box center [400, 166] width 106 height 20
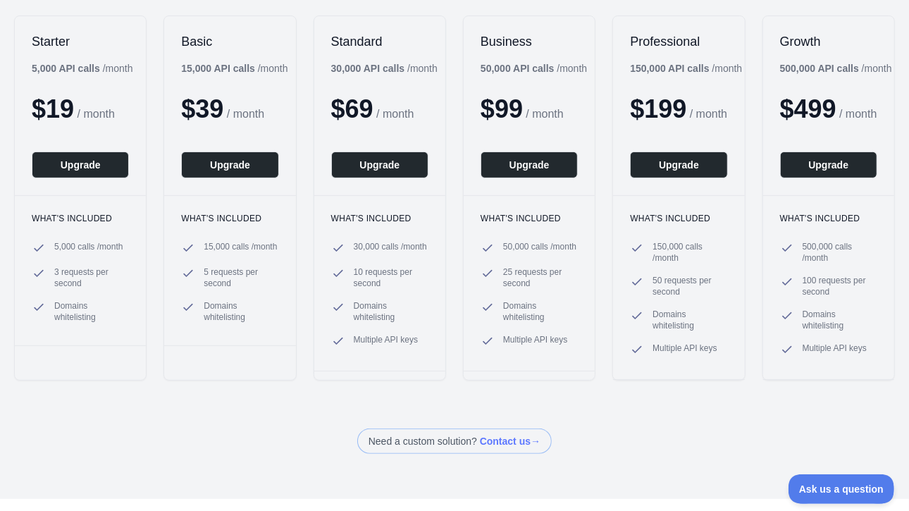
scroll to position [211, 0]
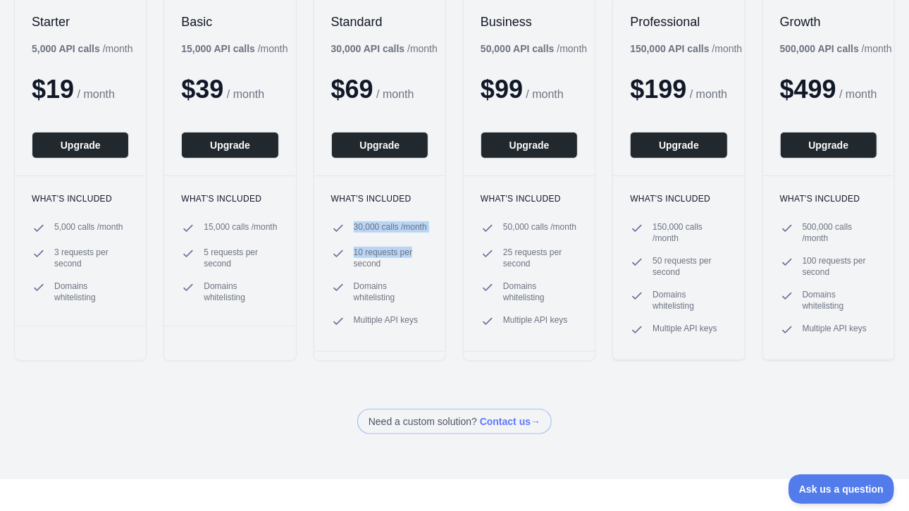
drag, startPoint x: 351, startPoint y: 224, endPoint x: 412, endPoint y: 244, distance: 64.4
click at [412, 244] on ul "30,000 calls / month 10 requests per second Domains whitelisting Multiple API k…" at bounding box center [379, 274] width 97 height 107
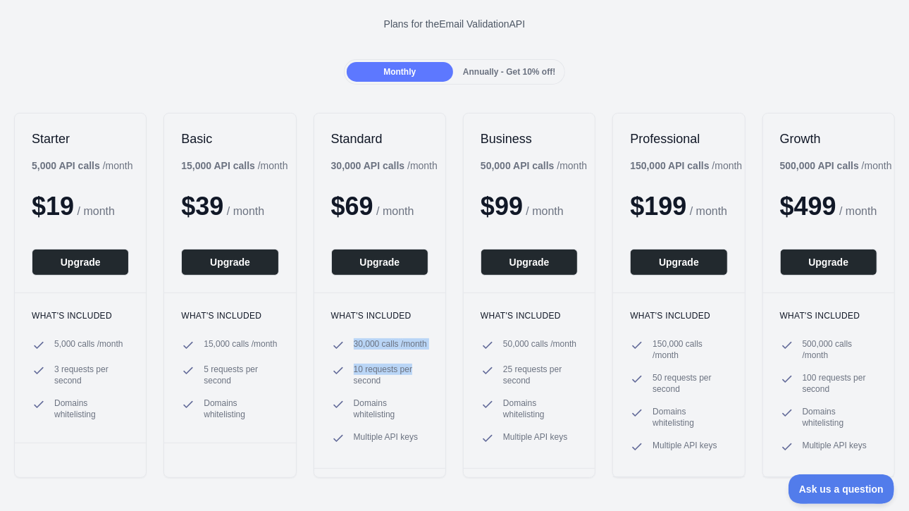
scroll to position [70, 0]
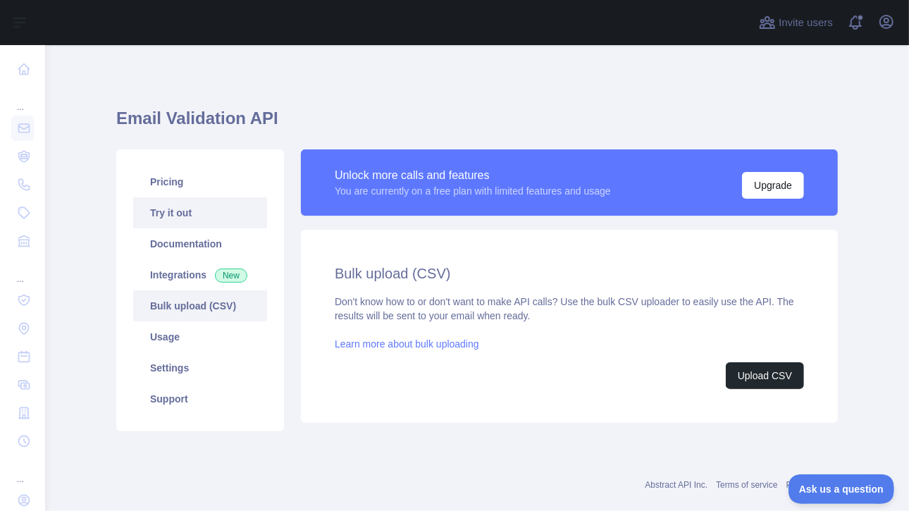
click at [175, 218] on link "Try it out" at bounding box center [200, 212] width 134 height 31
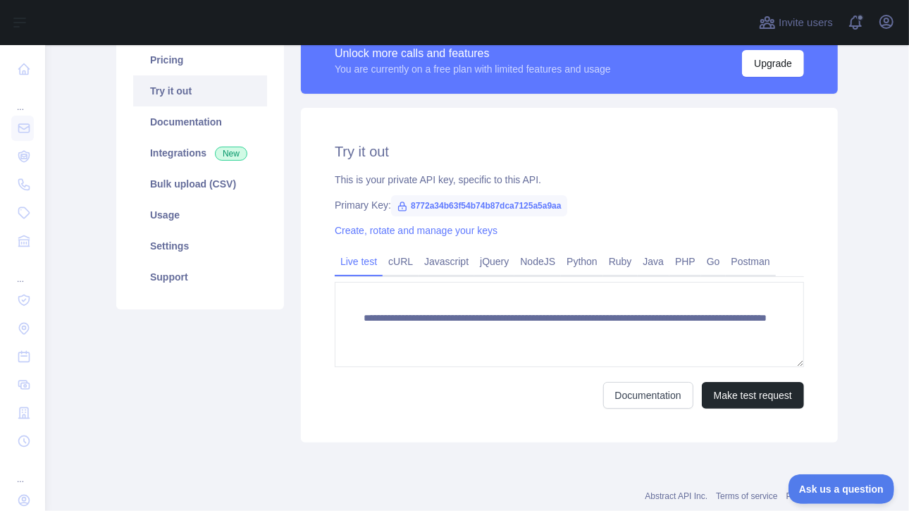
scroll to position [141, 0]
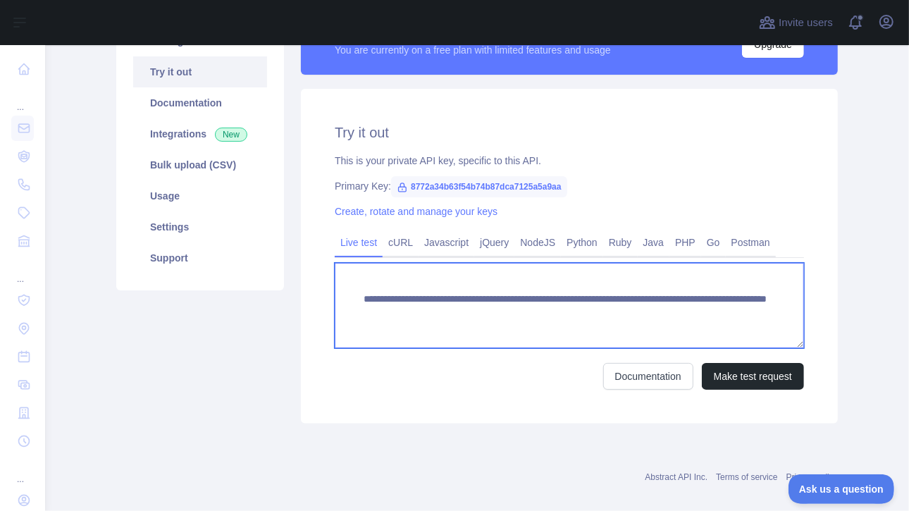
drag, startPoint x: 603, startPoint y: 309, endPoint x: 767, endPoint y: 310, distance: 164.2
click at [767, 310] on textarea "**********" at bounding box center [569, 305] width 469 height 85
paste textarea
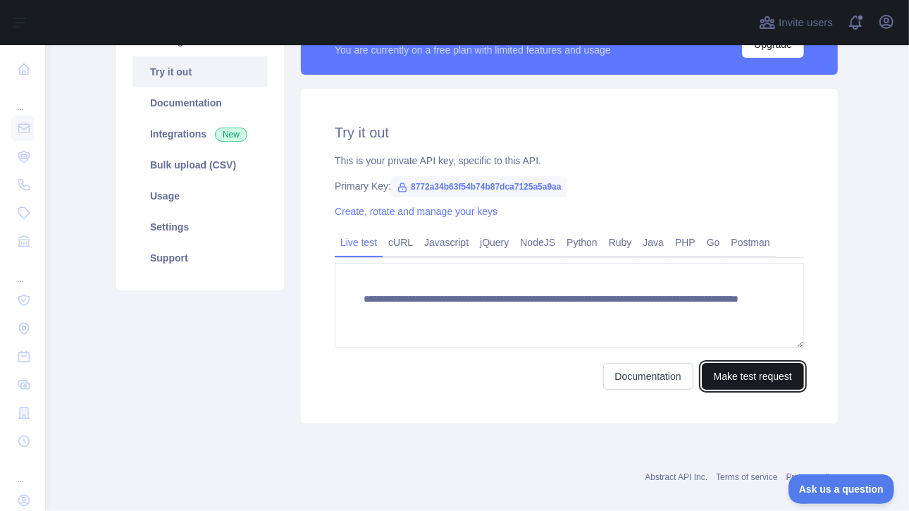
click at [743, 380] on button "Make test request" at bounding box center [753, 376] width 102 height 27
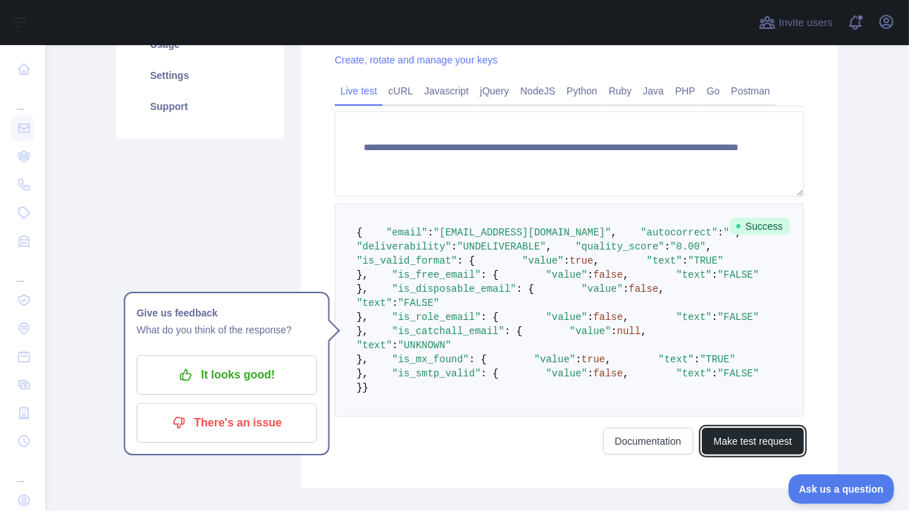
scroll to position [217, 0]
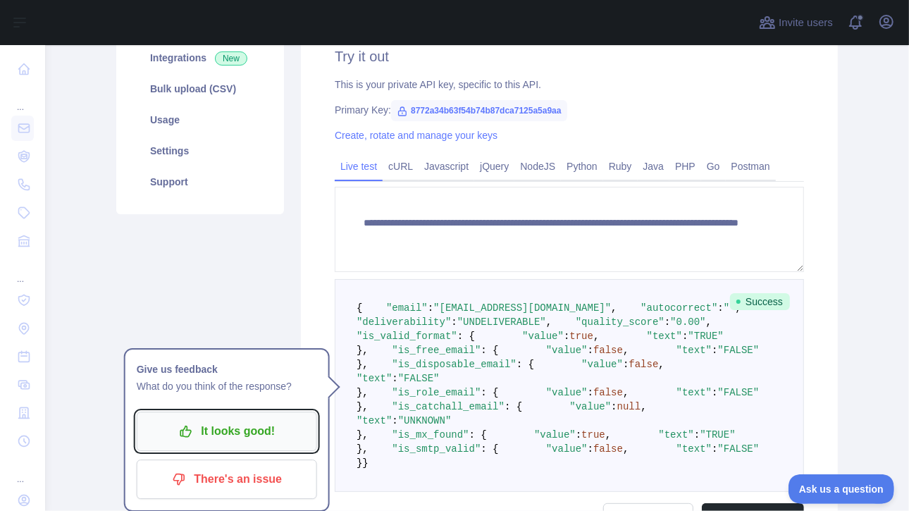
click at [245, 426] on p "It looks good!" at bounding box center [226, 431] width 159 height 24
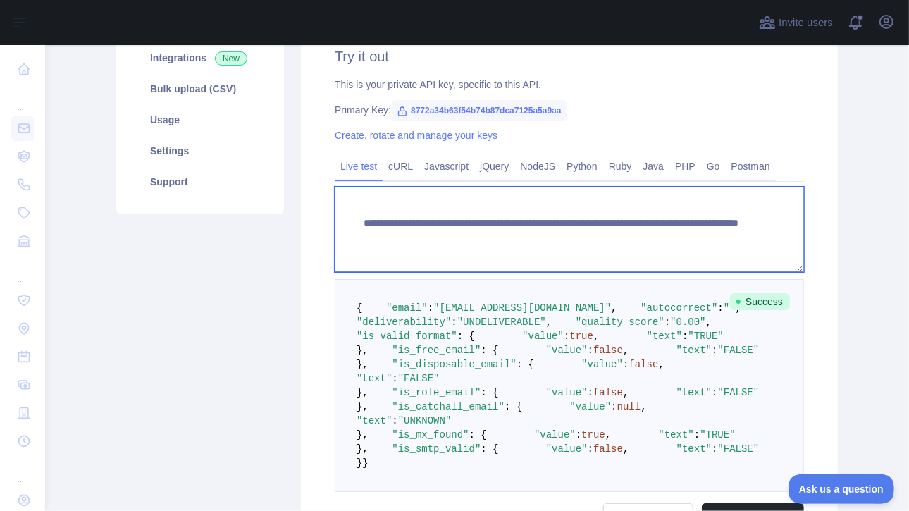
click at [604, 235] on textarea "**********" at bounding box center [569, 229] width 469 height 85
drag, startPoint x: 600, startPoint y: 239, endPoint x: 747, endPoint y: 238, distance: 146.6
click at [747, 238] on textarea "**********" at bounding box center [569, 229] width 469 height 85
paste textarea "*******"
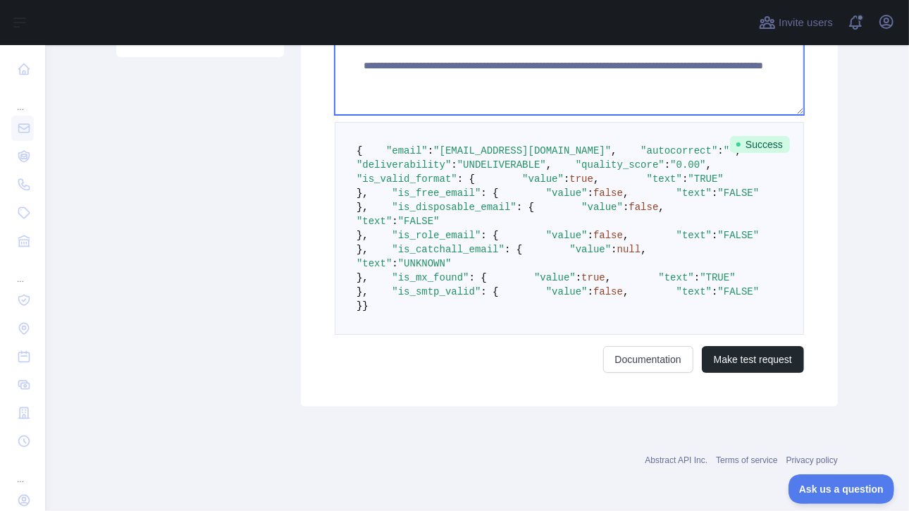
scroll to position [682, 0]
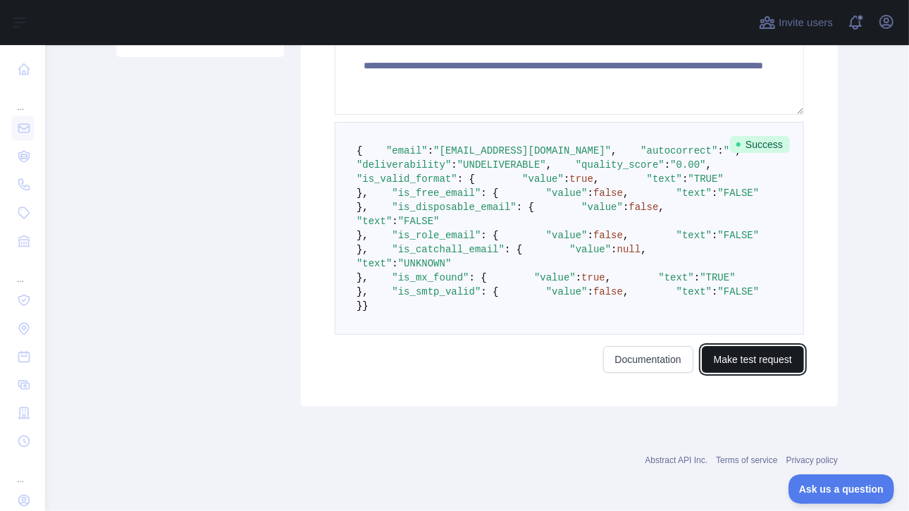
click at [739, 366] on button "Make test request" at bounding box center [753, 359] width 102 height 27
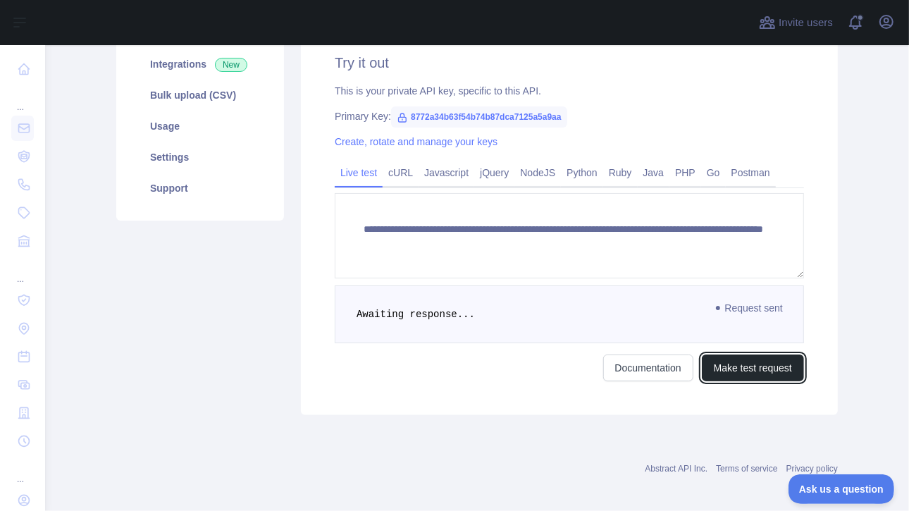
scroll to position [211, 0]
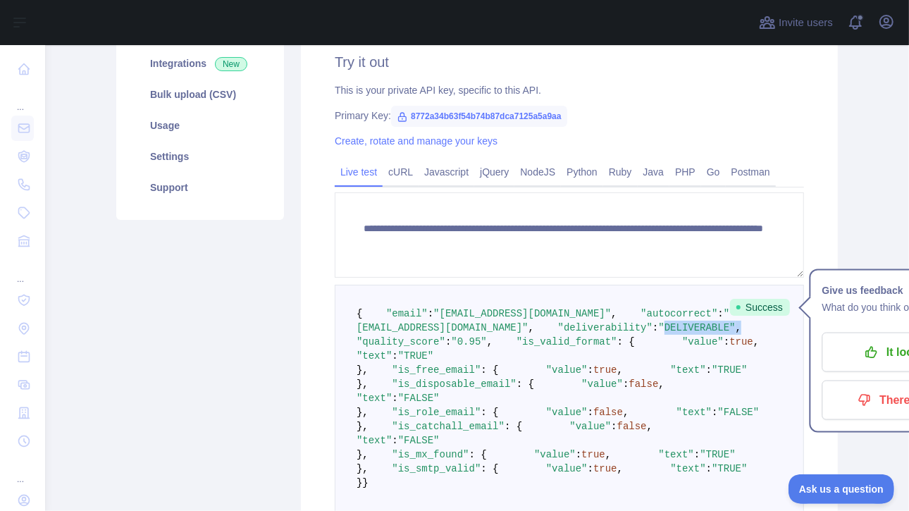
drag, startPoint x: 476, startPoint y: 351, endPoint x: 562, endPoint y: 354, distance: 86.7
click at [562, 354] on pre "{ "email" : "[EMAIL_ADDRESS][DOMAIN_NAME]" , "autocorrect" : "[EMAIL_ADDRESS][D…" at bounding box center [569, 398] width 469 height 227
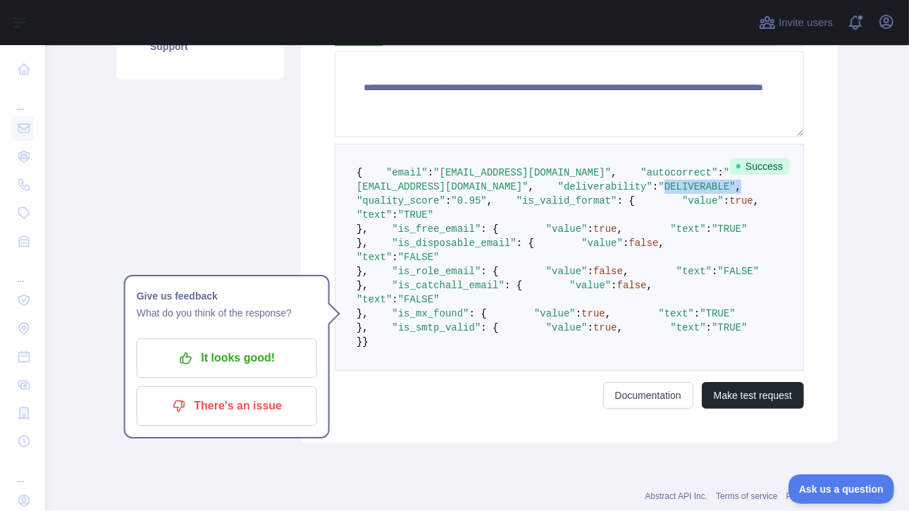
scroll to position [141, 0]
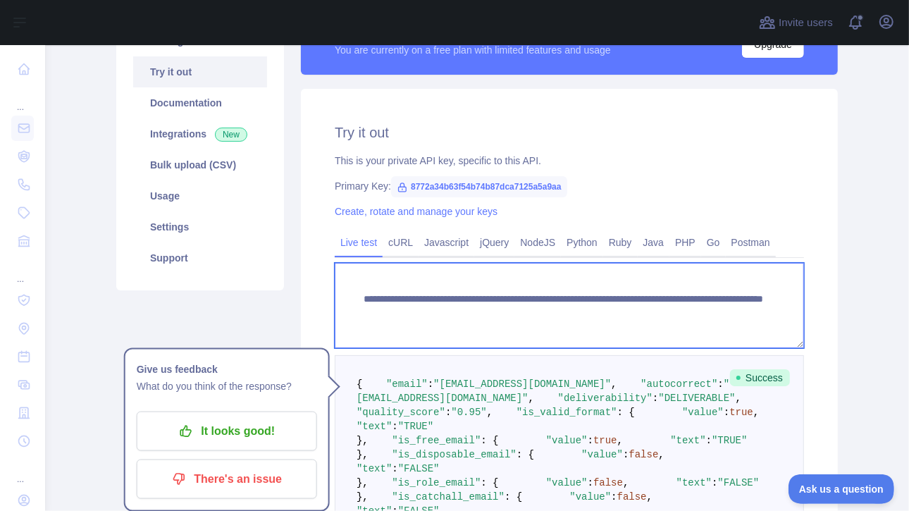
drag, startPoint x: 602, startPoint y: 309, endPoint x: 722, endPoint y: 318, distance: 120.9
click at [722, 318] on textarea "**********" at bounding box center [569, 305] width 469 height 85
paste textarea
drag, startPoint x: 605, startPoint y: 311, endPoint x: 718, endPoint y: 318, distance: 113.7
click at [718, 318] on textarea "**********" at bounding box center [569, 305] width 469 height 85
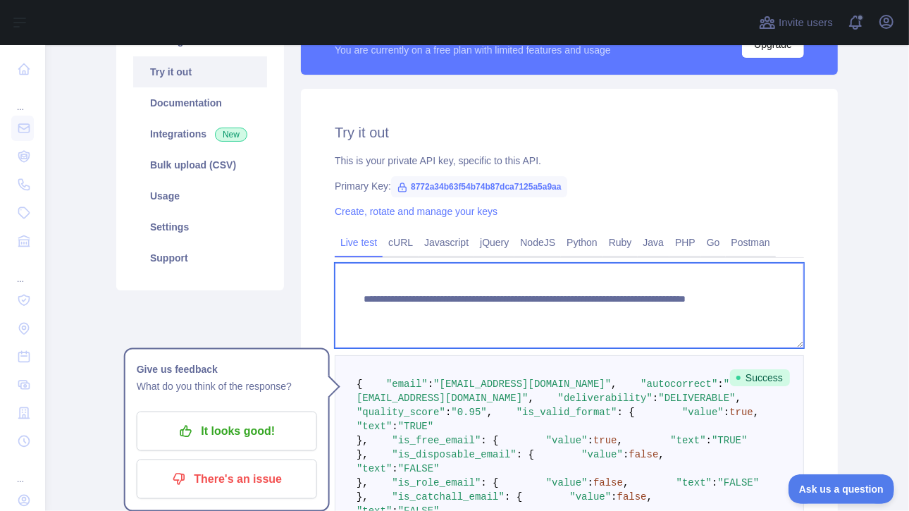
paste textarea "**********"
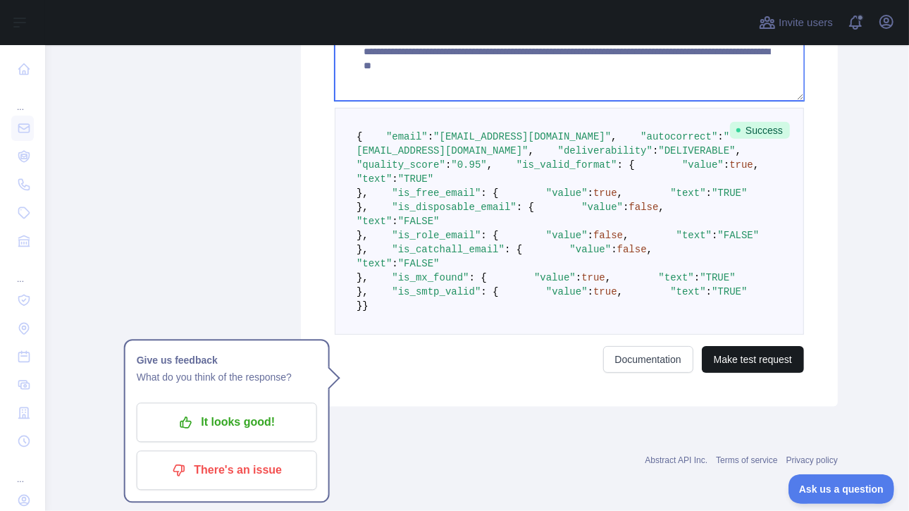
type textarea "**********"
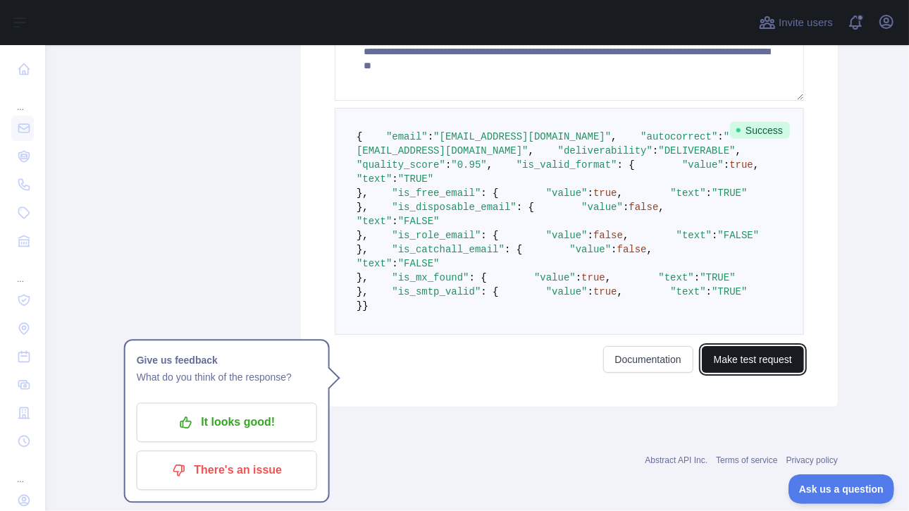
click at [737, 372] on button "Make test request" at bounding box center [753, 359] width 102 height 27
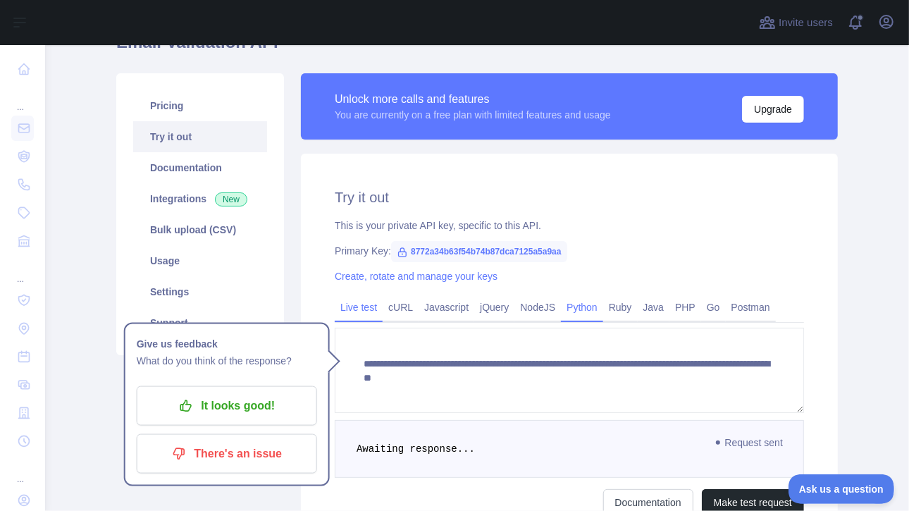
scroll to position [217, 0]
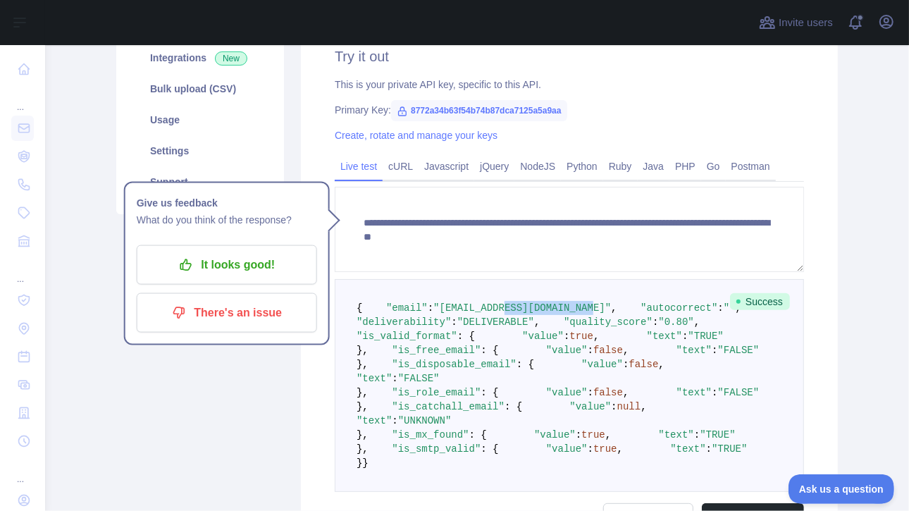
drag, startPoint x: 488, startPoint y: 319, endPoint x: 566, endPoint y: 322, distance: 77.6
click at [566, 314] on span ""[EMAIL_ADDRESS][DOMAIN_NAME]"" at bounding box center [522, 307] width 178 height 11
drag, startPoint x: 427, startPoint y: 319, endPoint x: 569, endPoint y: 323, distance: 142.4
click at [569, 314] on span ""[EMAIL_ADDRESS][DOMAIN_NAME]"" at bounding box center [522, 307] width 178 height 11
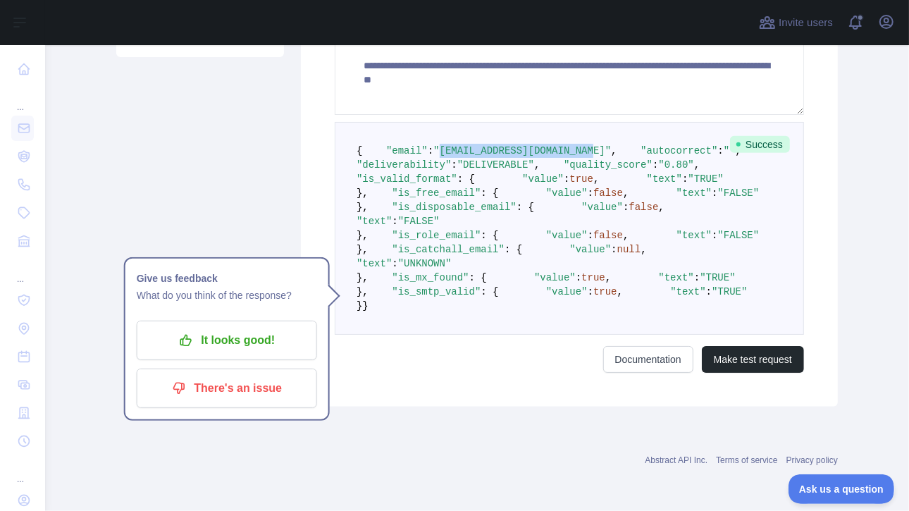
scroll to position [0, 0]
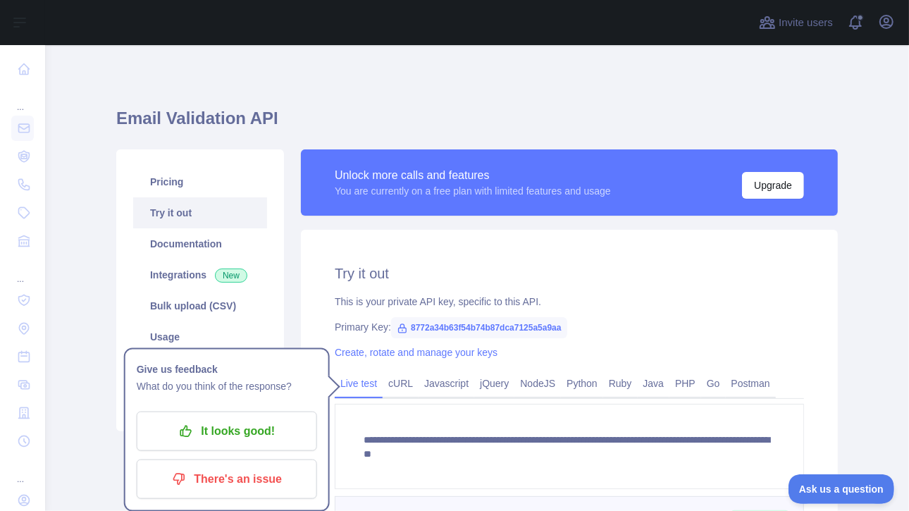
click at [519, 244] on div "**********" at bounding box center [569, 505] width 537 height 551
drag, startPoint x: 327, startPoint y: 187, endPoint x: 599, endPoint y: 184, distance: 272.1
click at [599, 184] on div "Unlock more calls and features You are currently on a free plan with limited fe…" at bounding box center [569, 182] width 537 height 66
click at [83, 290] on main "**********" at bounding box center [477, 278] width 864 height 466
click at [206, 302] on link "Bulk upload (CSV)" at bounding box center [200, 305] width 134 height 31
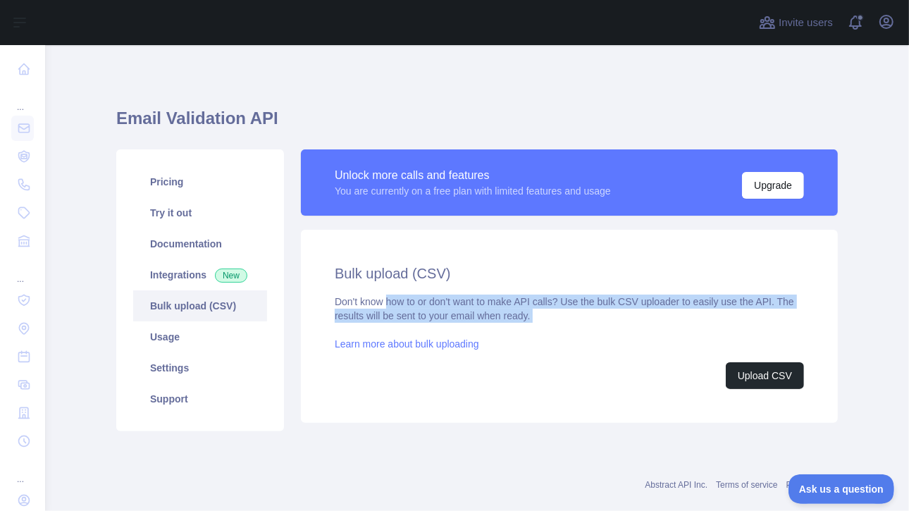
drag, startPoint x: 383, startPoint y: 300, endPoint x: 444, endPoint y: 322, distance: 65.3
click at [444, 322] on div "Don't know how to or don't want to make API calls? Use the bulk CSV uploader to…" at bounding box center [569, 342] width 469 height 94
click at [452, 343] on link "Learn more about bulk uploading" at bounding box center [407, 343] width 144 height 11
click at [156, 362] on link "Settings" at bounding box center [200, 367] width 134 height 31
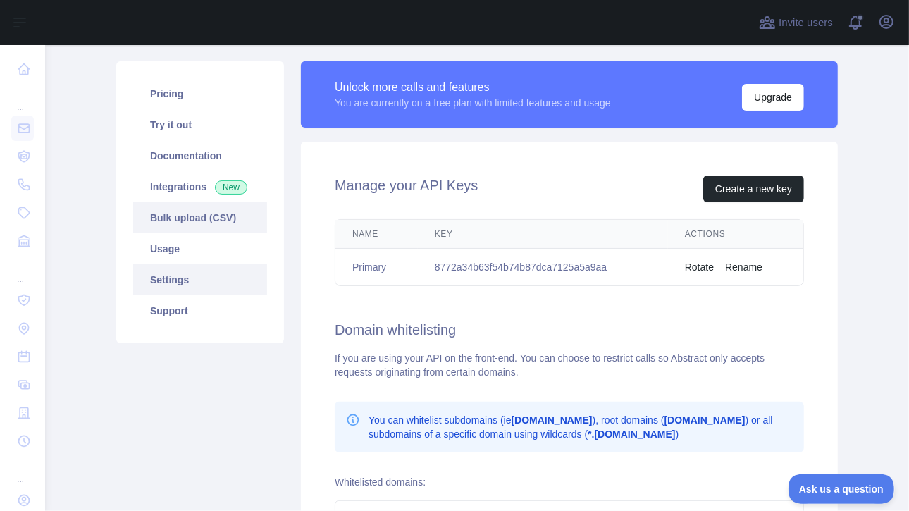
scroll to position [70, 0]
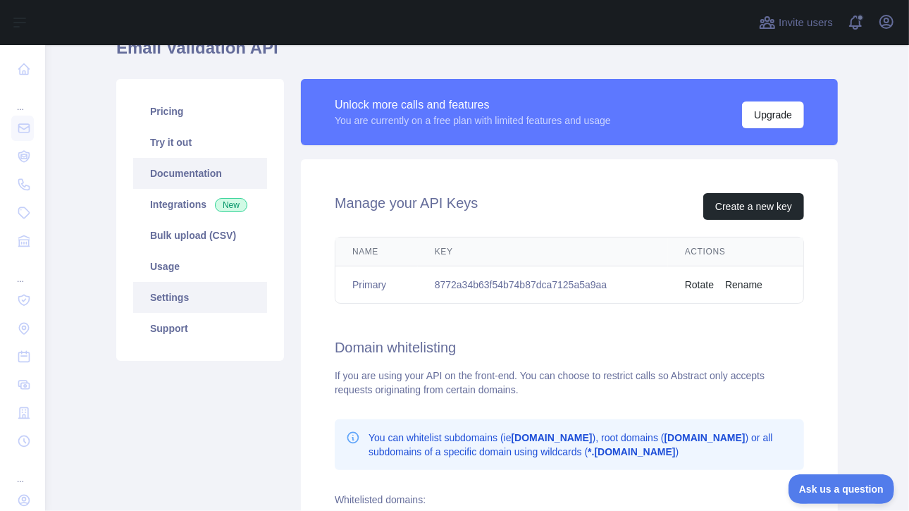
click at [165, 171] on link "Documentation" at bounding box center [200, 173] width 134 height 31
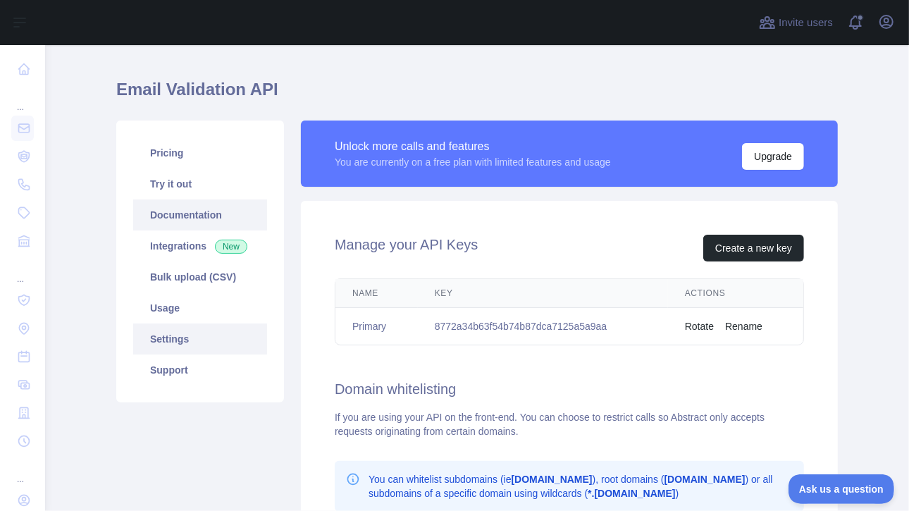
scroll to position [0, 0]
